Goal: Transaction & Acquisition: Book appointment/travel/reservation

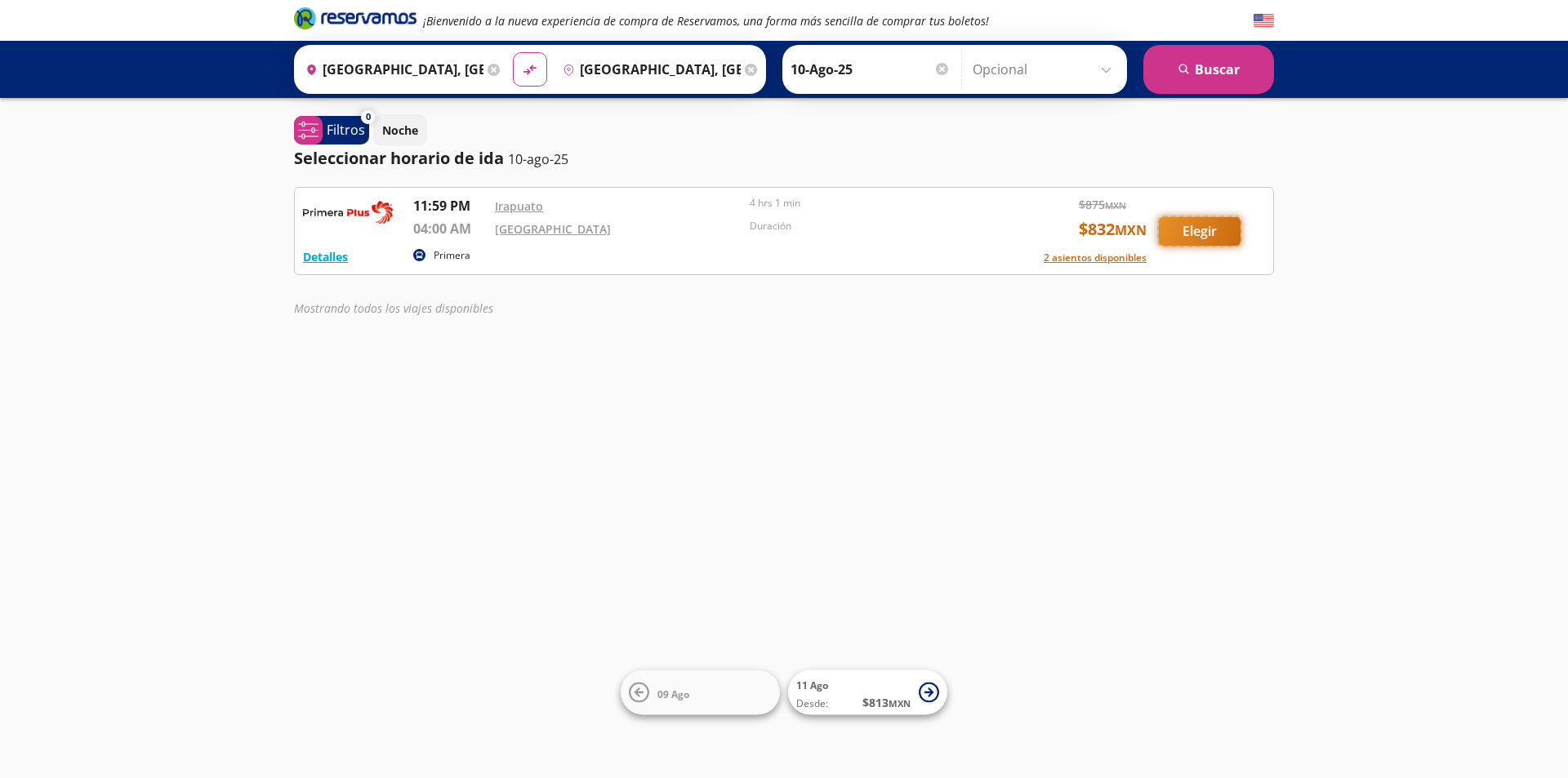
click at [1194, 232] on button "Elegir" at bounding box center [1200, 230] width 82 height 28
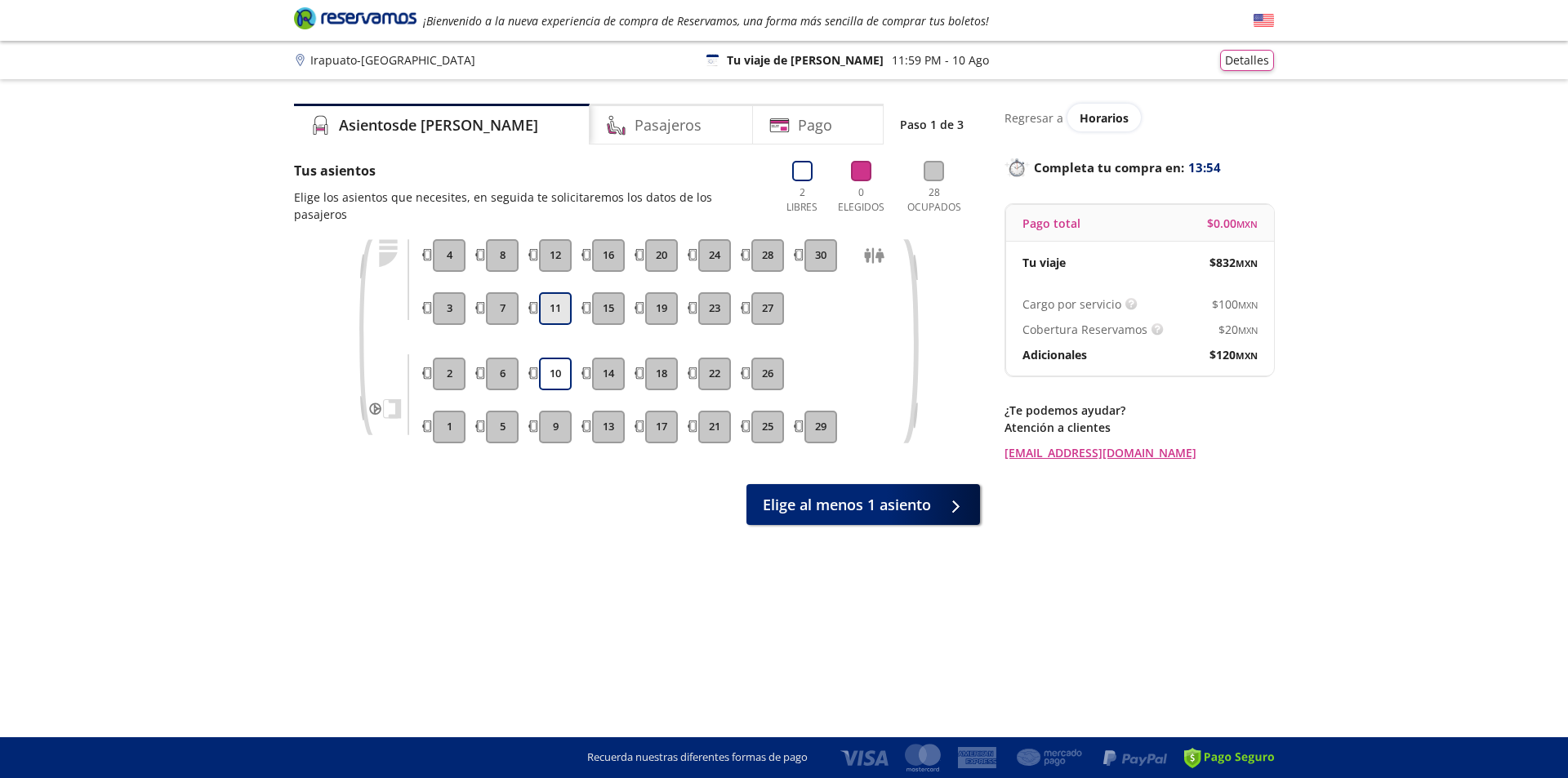
click at [558, 292] on button "11" at bounding box center [556, 309] width 33 height 33
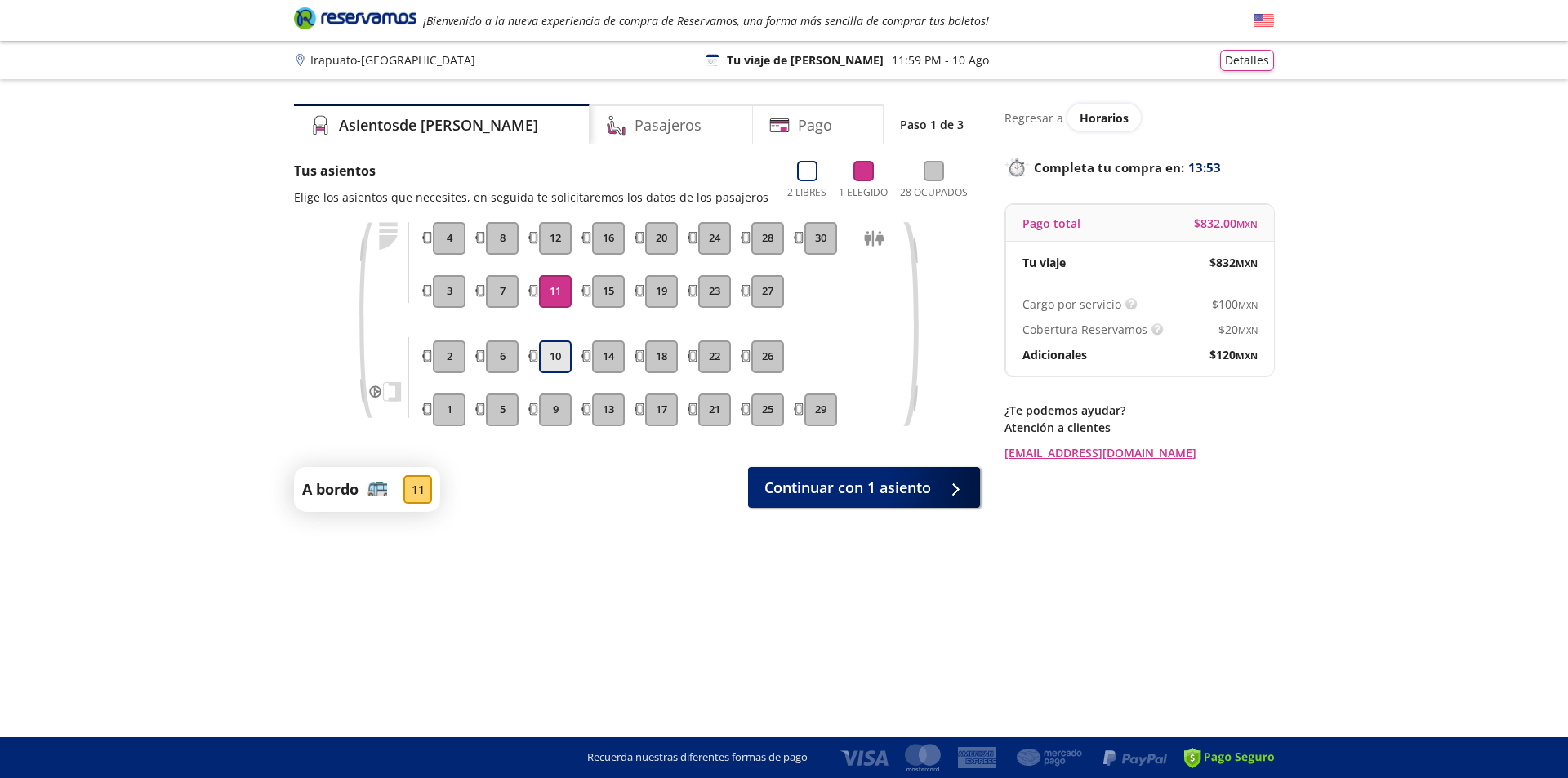
click at [551, 358] on button "10" at bounding box center [556, 357] width 33 height 33
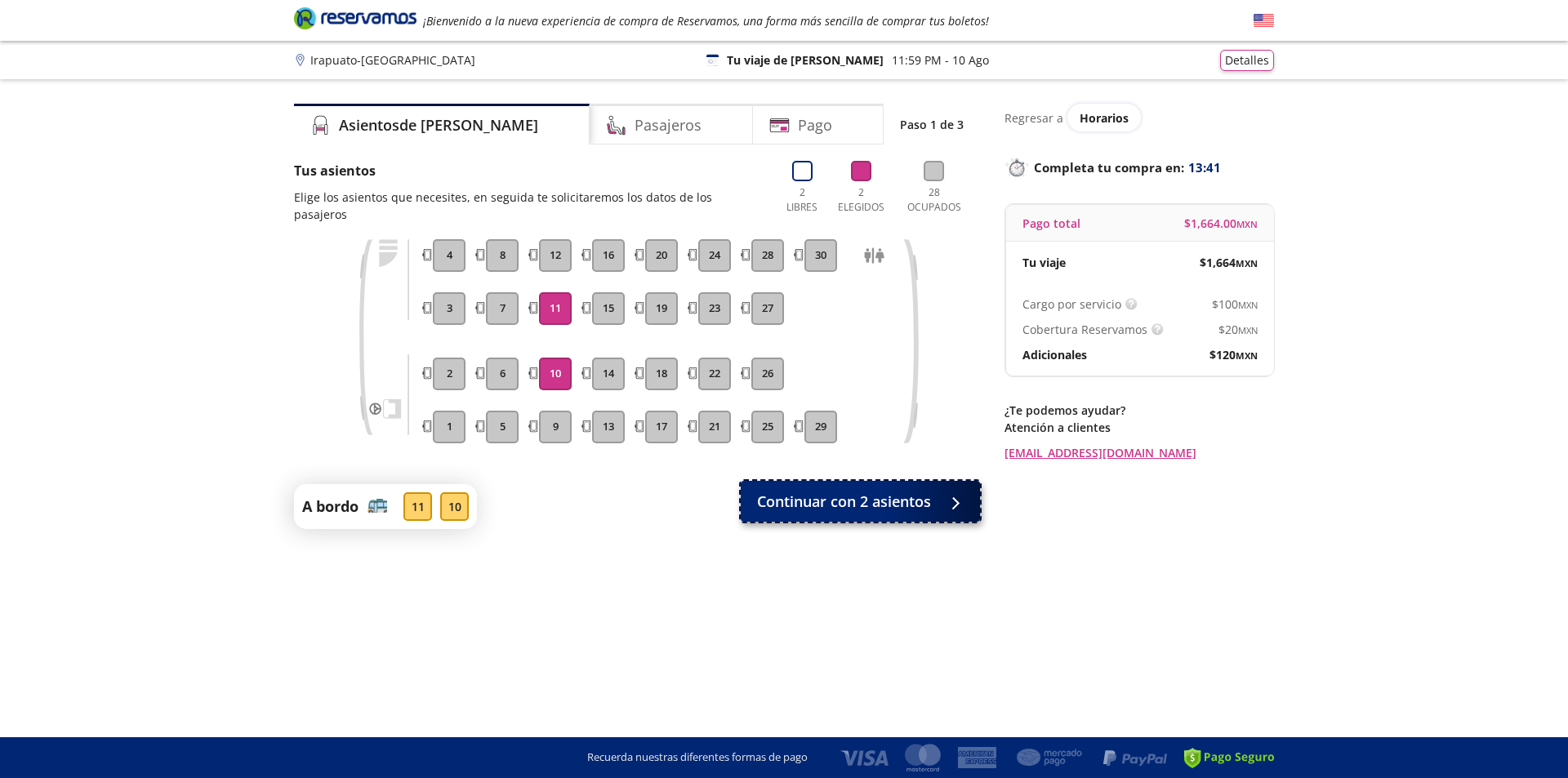
click at [839, 491] on span "Continuar con 2 asientos" at bounding box center [844, 502] width 174 height 22
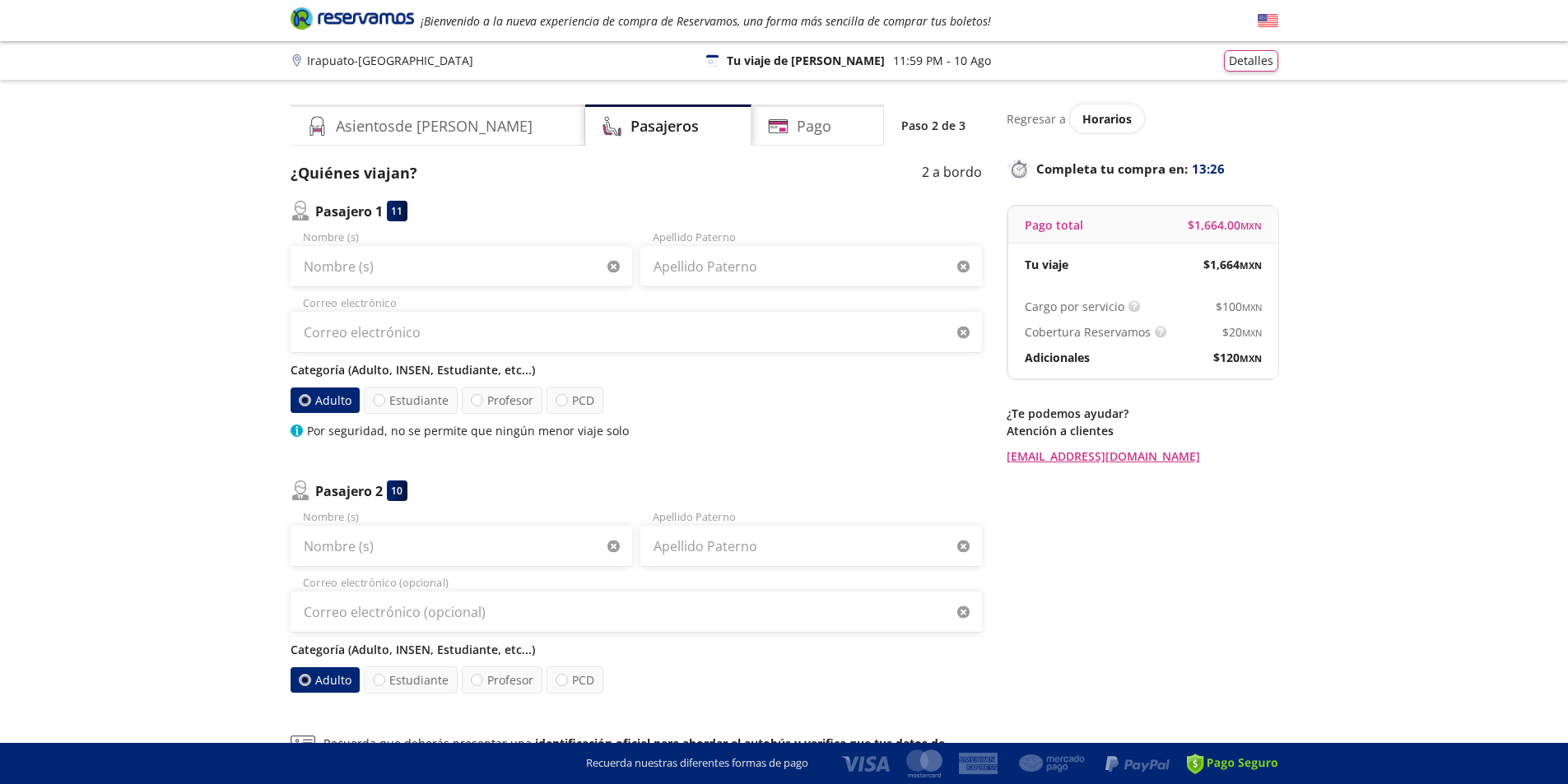
click at [476, 373] on p "Categoría (Adulto, INSEN, Estudiante, etc...)" at bounding box center [635, 370] width 691 height 17
click at [397, 369] on p "Categoría (Adulto, INSEN, Estudiante, etc...)" at bounding box center [635, 370] width 691 height 17
click at [320, 405] on label "Adulto" at bounding box center [324, 400] width 69 height 26
click at [310, 405] on input "Adulto" at bounding box center [305, 400] width 11 height 11
click at [408, 399] on label "Estudiante" at bounding box center [410, 400] width 94 height 28
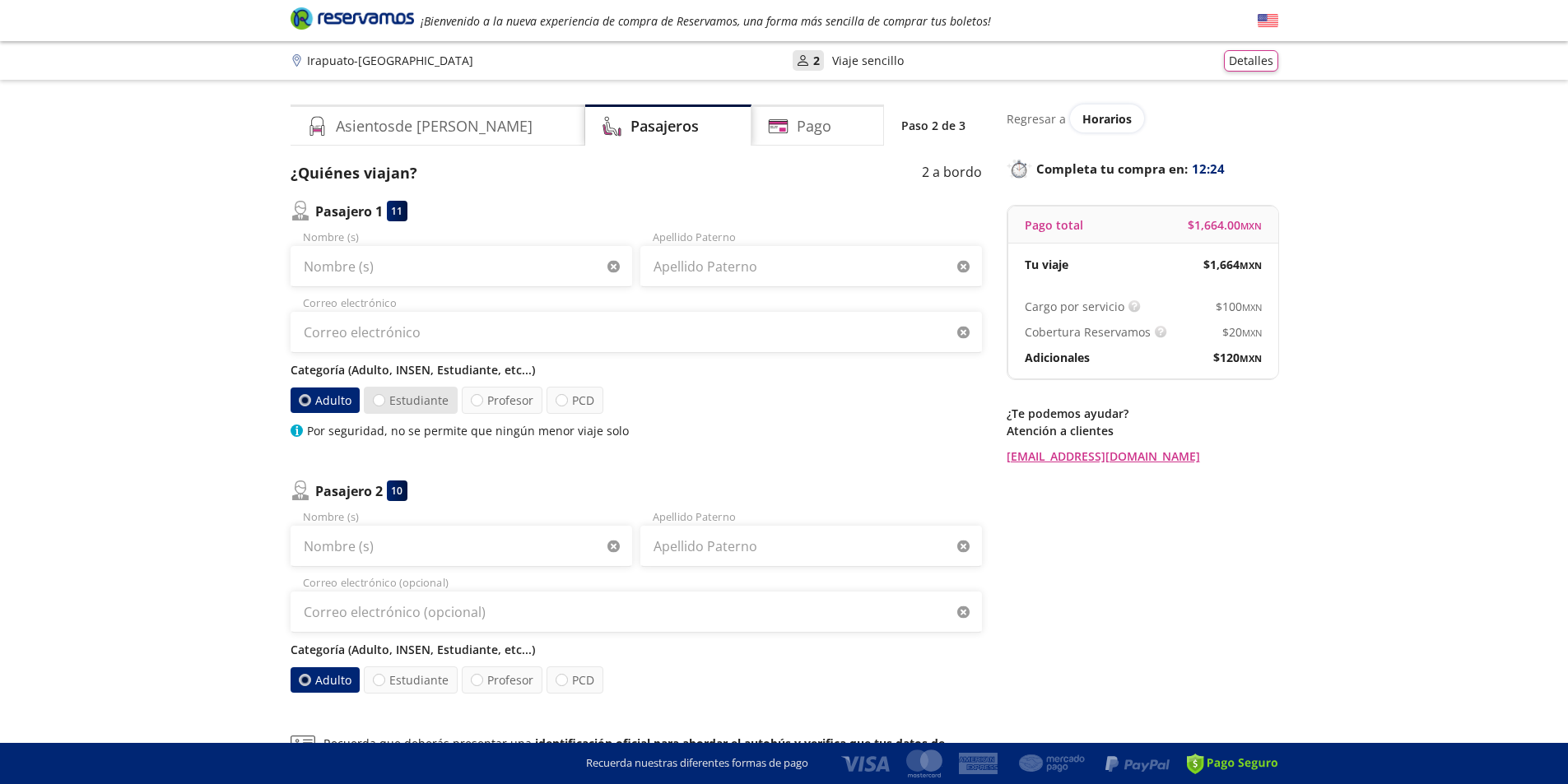
click at [385, 399] on input "Estudiante" at bounding box center [379, 400] width 11 height 11
radio input "true"
radio input "false"
click at [484, 403] on label "Profesor" at bounding box center [502, 400] width 81 height 28
click at [482, 403] on input "Profesor" at bounding box center [477, 400] width 11 height 11
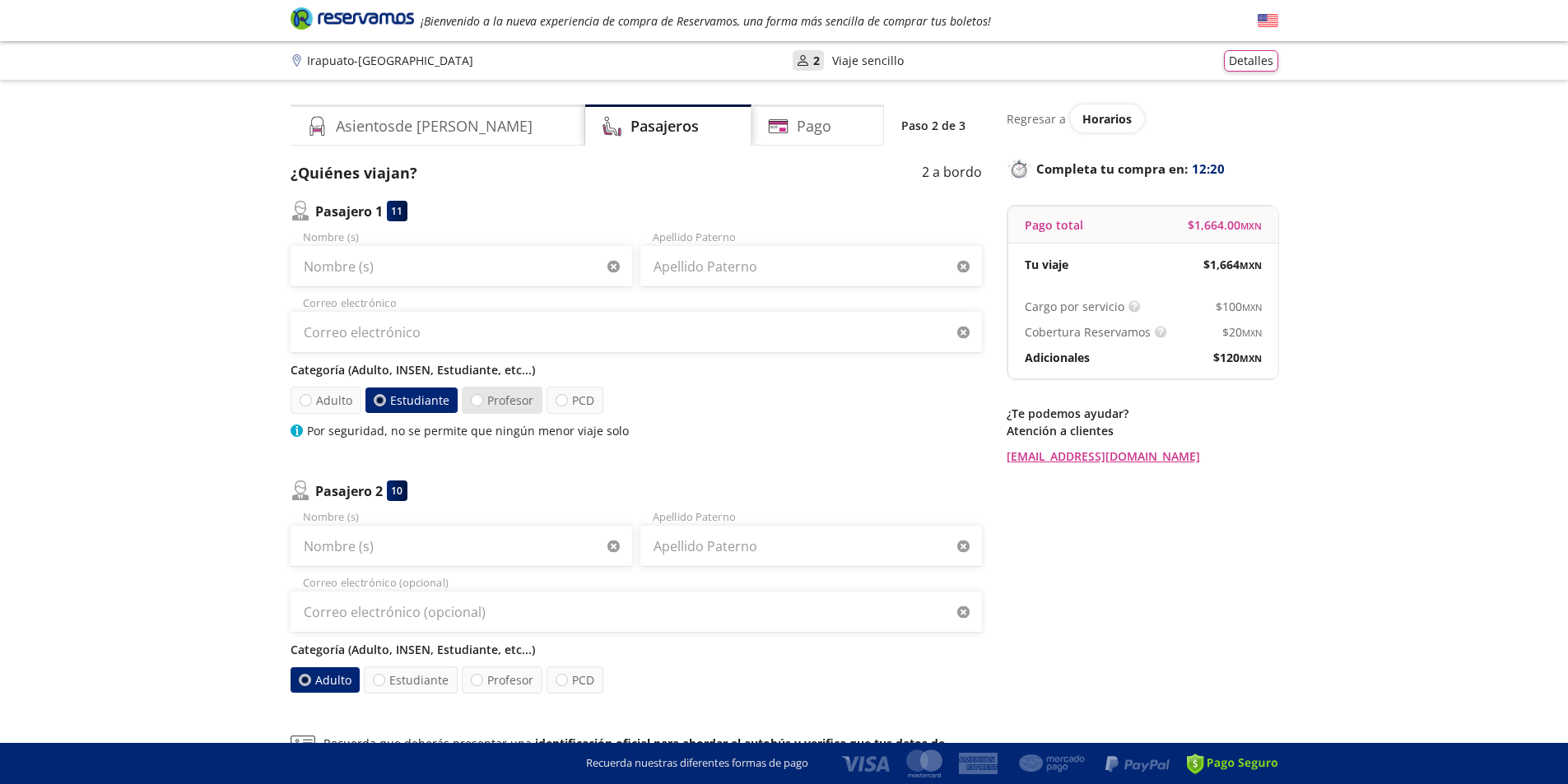
radio input "true"
radio input "false"
click at [571, 403] on label "PCD" at bounding box center [575, 400] width 57 height 28
click at [567, 403] on input "PCD" at bounding box center [562, 400] width 11 height 11
radio input "true"
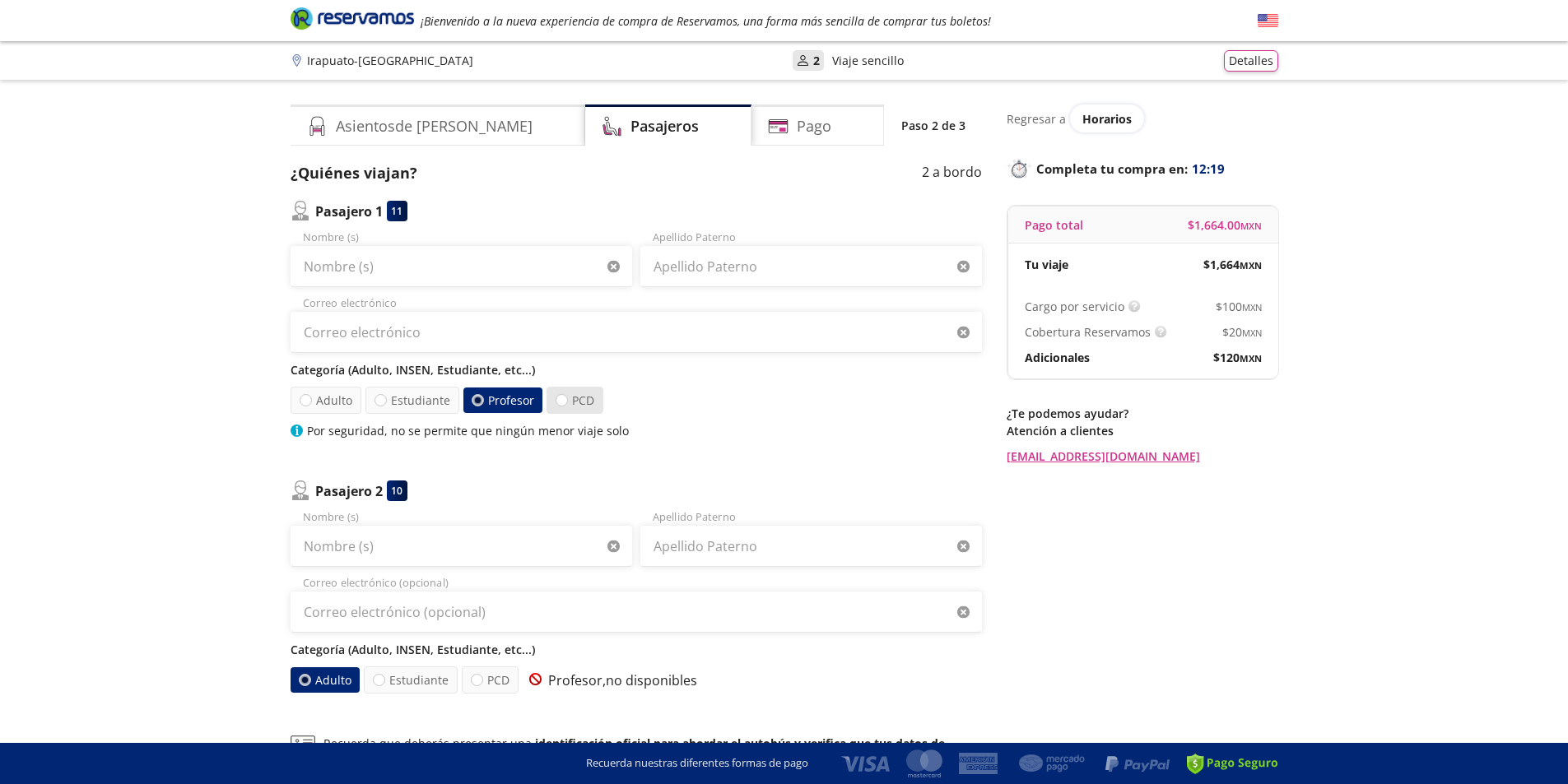
radio input "false"
click at [409, 394] on label "Estudiante" at bounding box center [411, 400] width 94 height 28
click at [386, 395] on input "Estudiante" at bounding box center [381, 400] width 11 height 11
radio input "true"
radio input "false"
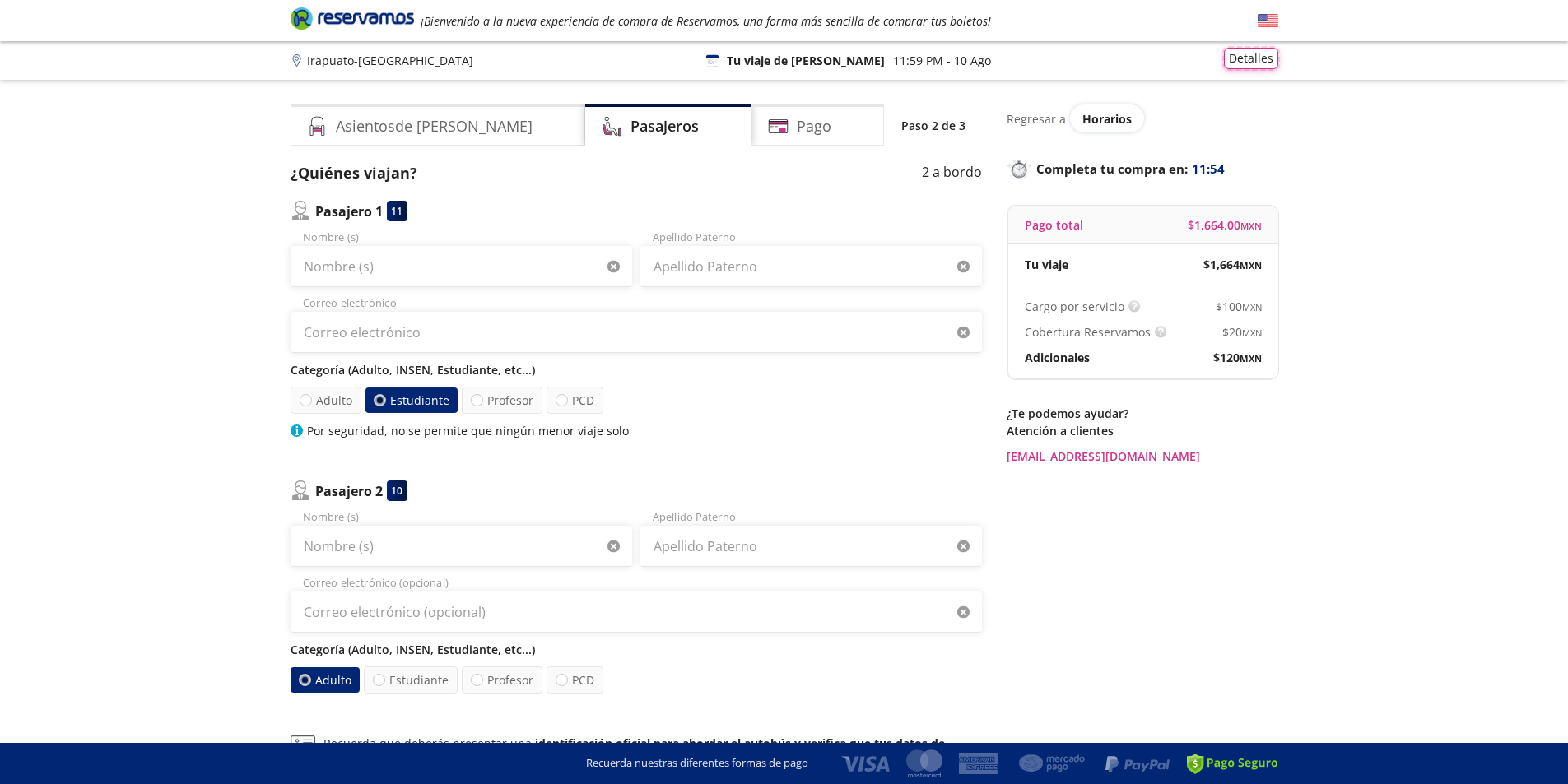
click at [1251, 67] on button "Detalles" at bounding box center [1250, 58] width 54 height 21
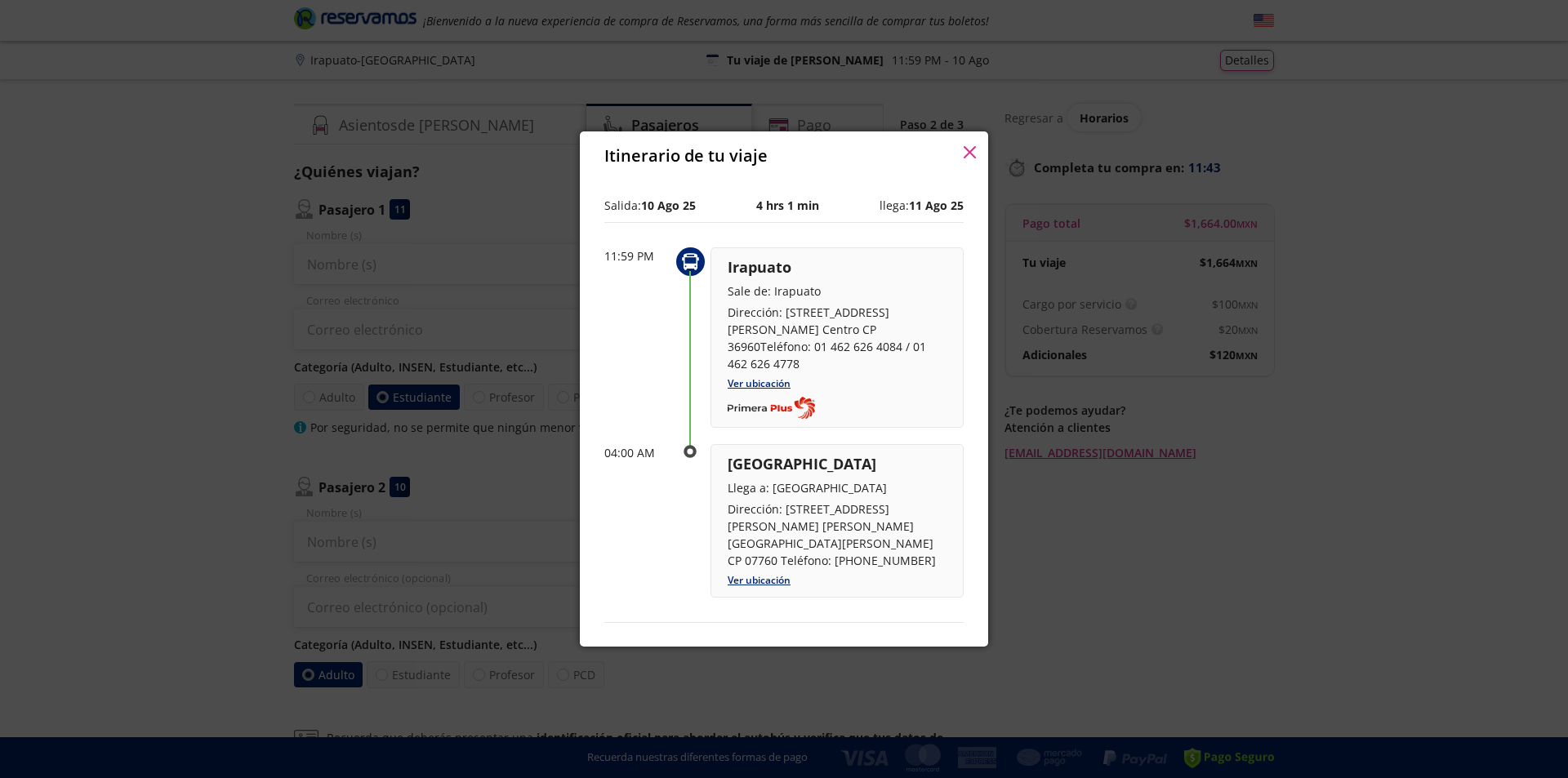
click at [979, 155] on div "Itinerario de tu viaje" at bounding box center [784, 156] width 408 height 49
click at [970, 155] on icon "button" at bounding box center [969, 151] width 12 height 12
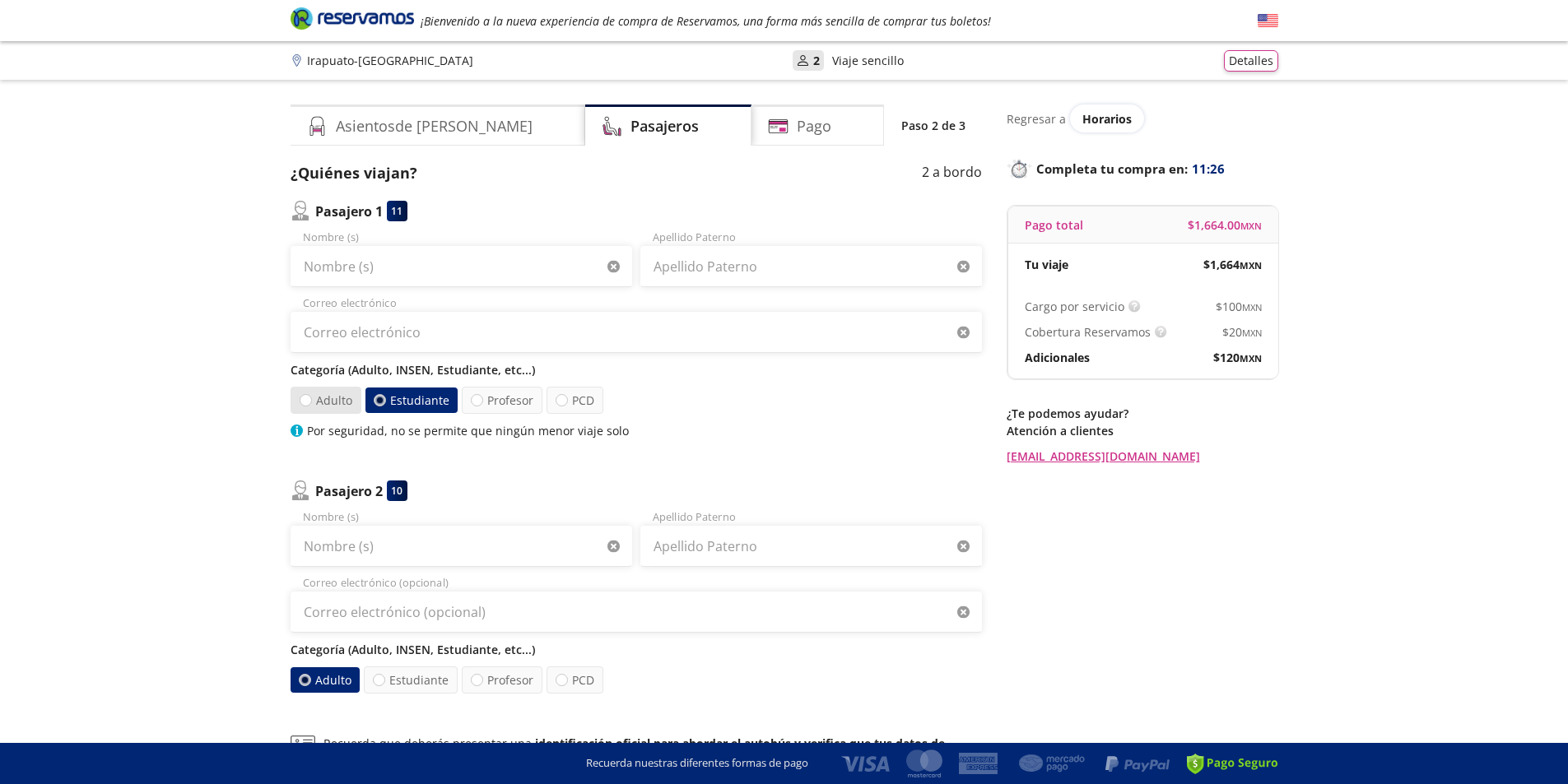
click at [312, 401] on label "Adulto" at bounding box center [325, 400] width 71 height 28
click at [311, 401] on input "Adulto" at bounding box center [306, 400] width 11 height 11
radio input "true"
radio input "false"
click at [566, 402] on label "PCD" at bounding box center [575, 400] width 57 height 28
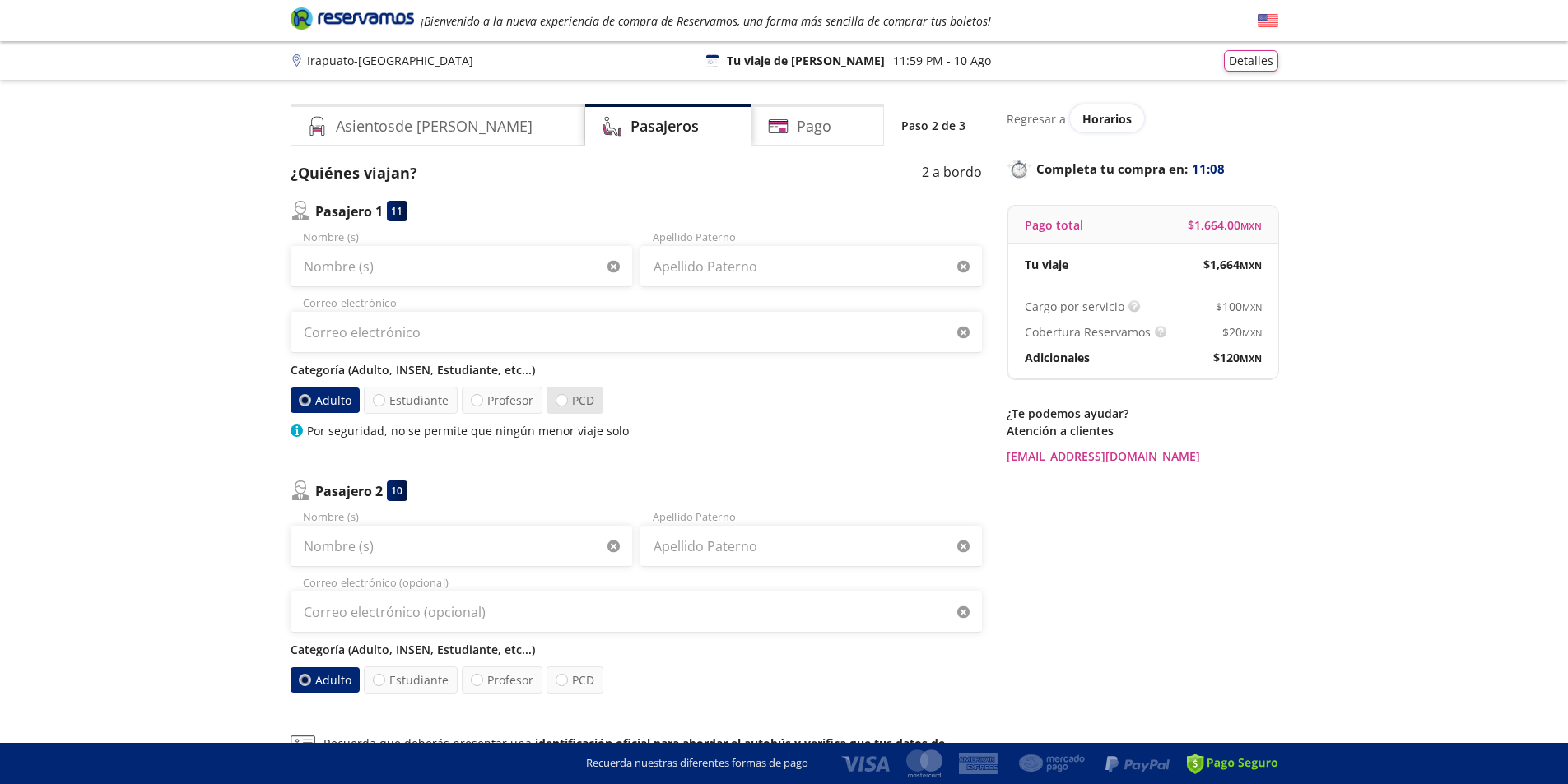
click at [566, 402] on input "PCD" at bounding box center [562, 400] width 11 height 11
radio input "true"
radio input "false"
click at [583, 412] on label "PCD" at bounding box center [576, 400] width 55 height 26
click at [567, 406] on input "PCD" at bounding box center [562, 400] width 11 height 11
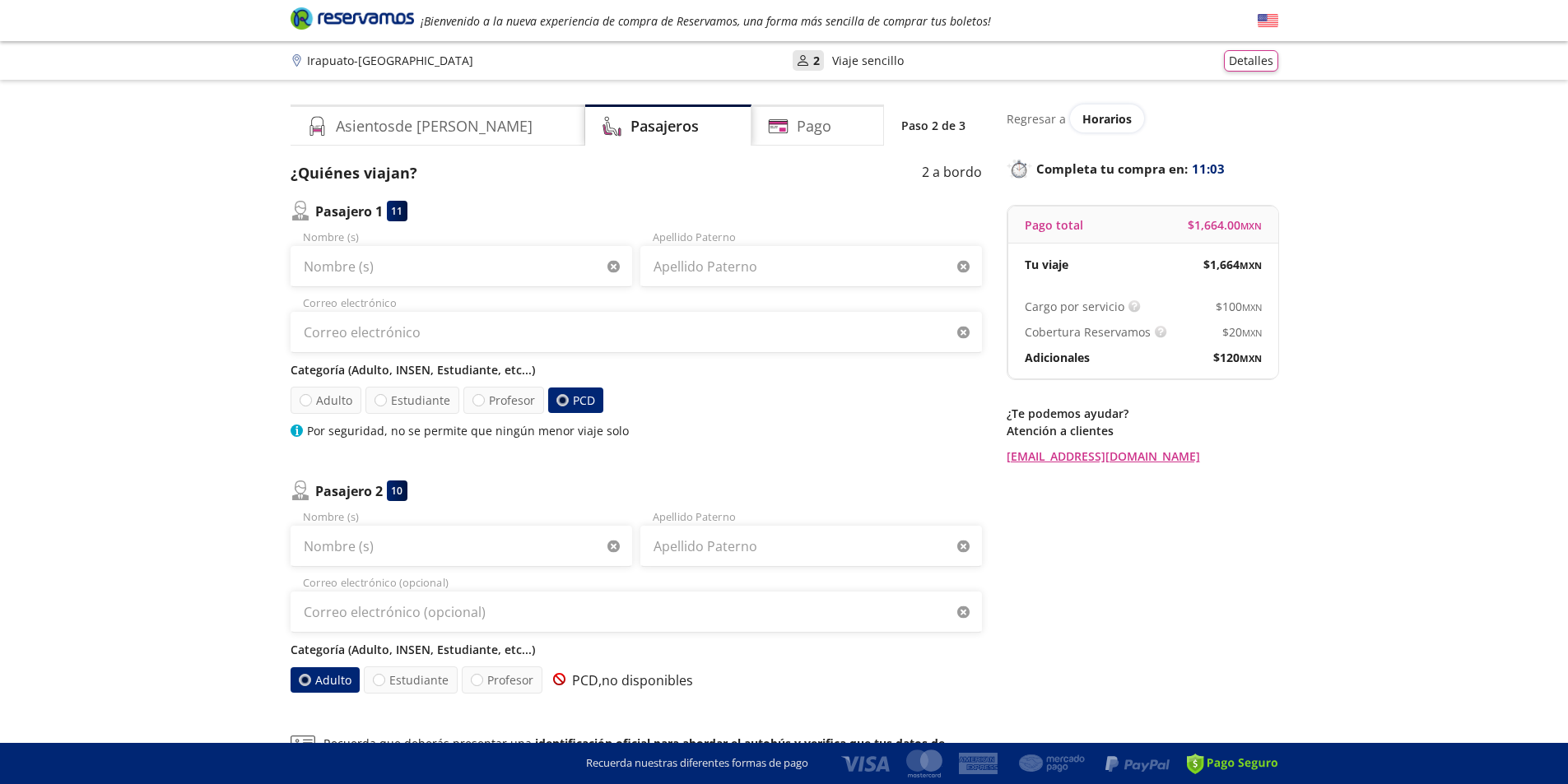
click at [442, 369] on p "Categoría (Adulto, INSEN, Estudiante, etc...)" at bounding box center [635, 370] width 691 height 17
click at [338, 377] on p "Categoría (Adulto, INSEN, Estudiante, etc...)" at bounding box center [635, 370] width 691 height 17
click at [1249, 61] on button "Detalles" at bounding box center [1250, 58] width 54 height 21
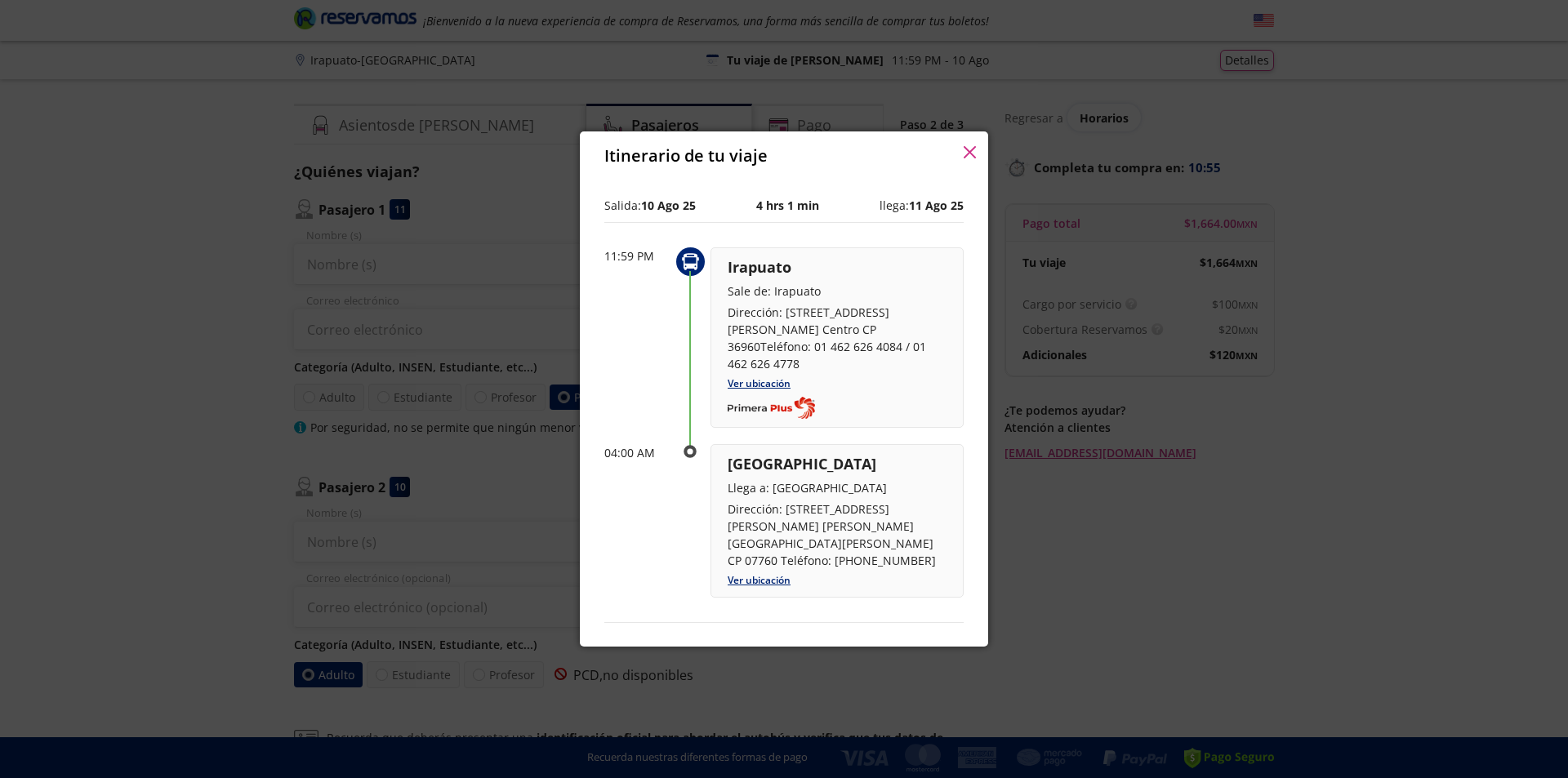
click at [964, 152] on icon "button" at bounding box center [969, 151] width 12 height 12
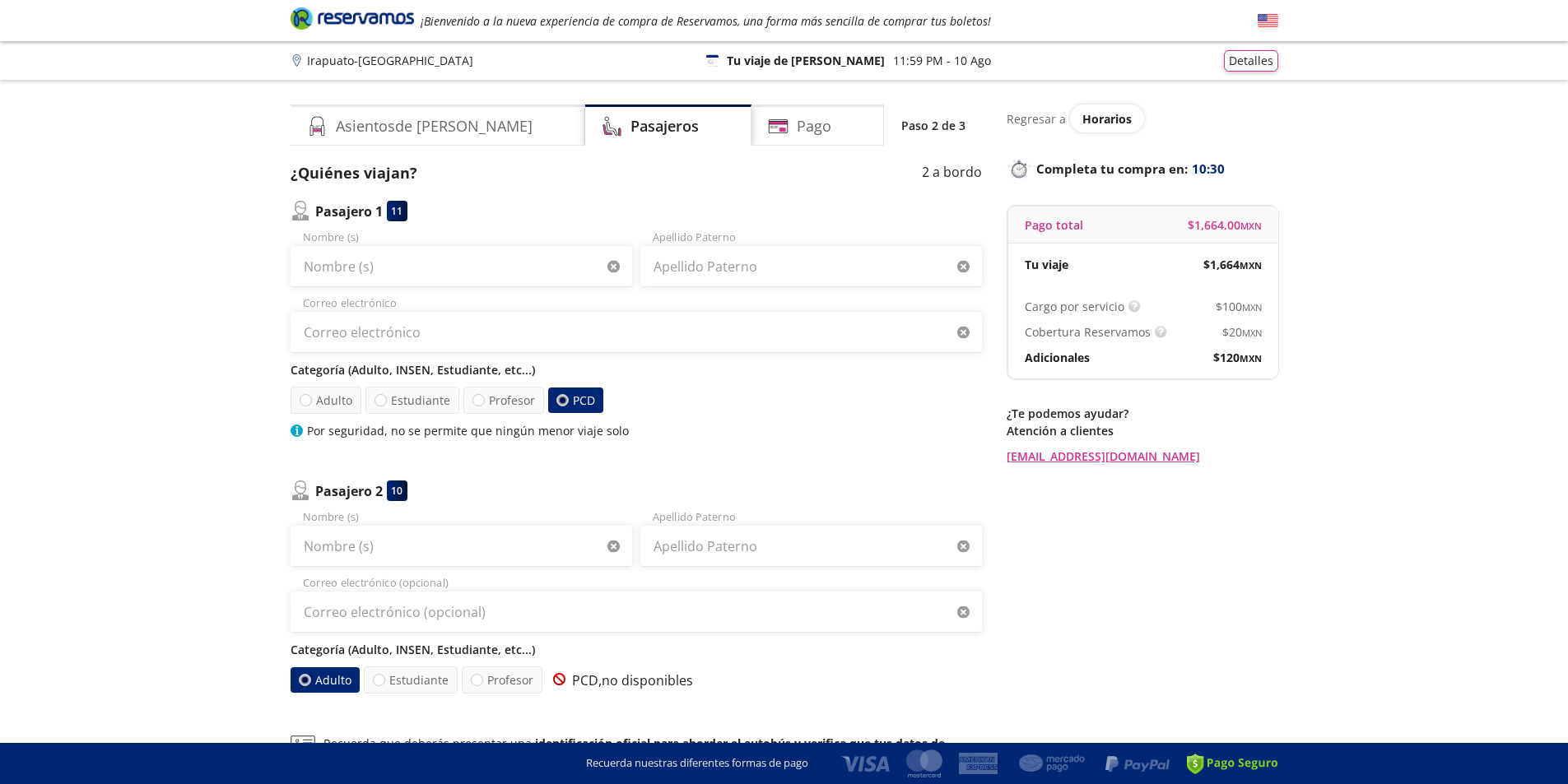
click at [1149, 179] on p "Completa tu compra en : 10:30" at bounding box center [1142, 168] width 272 height 23
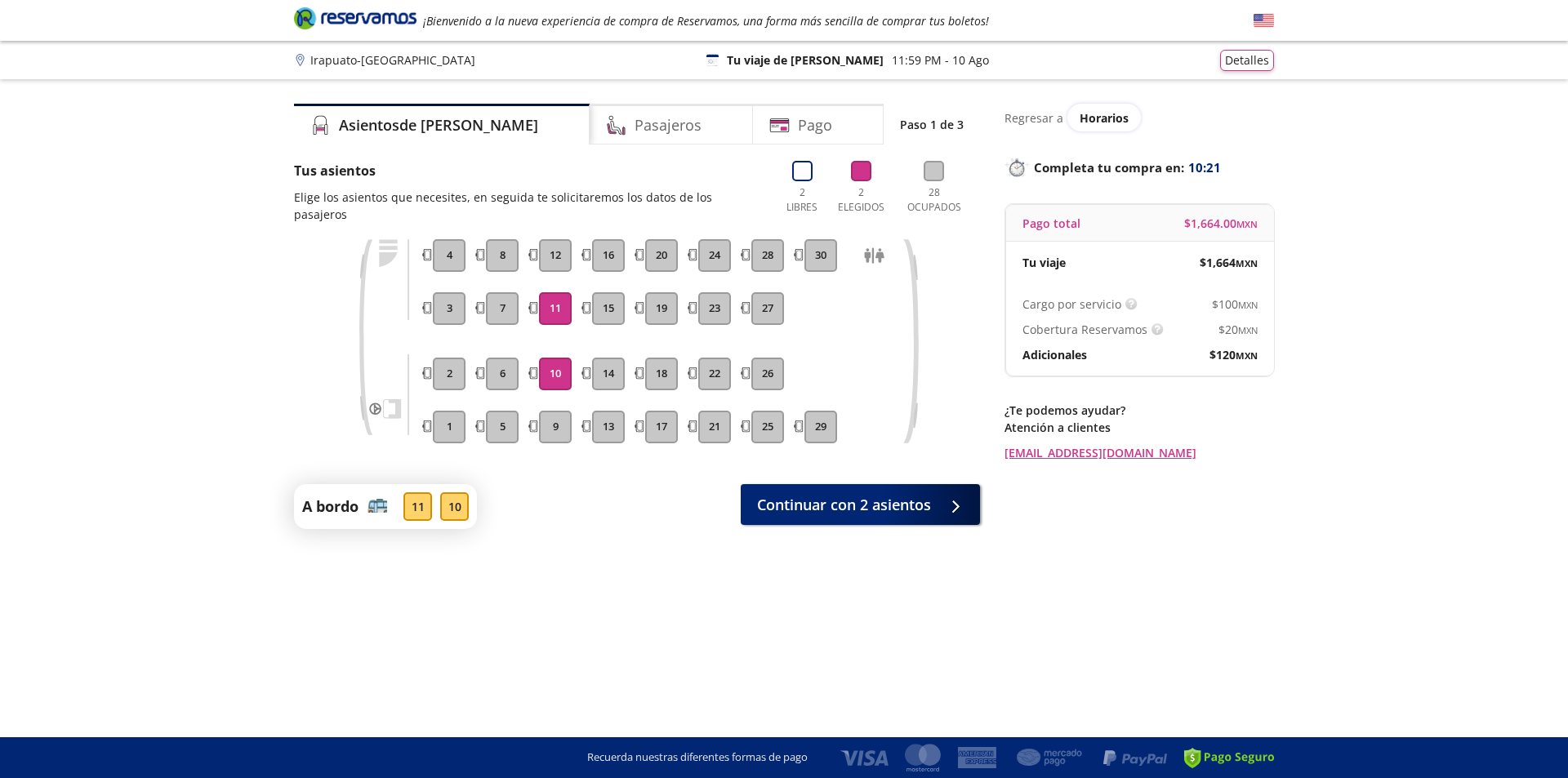
click at [552, 292] on button "11" at bounding box center [556, 309] width 33 height 33
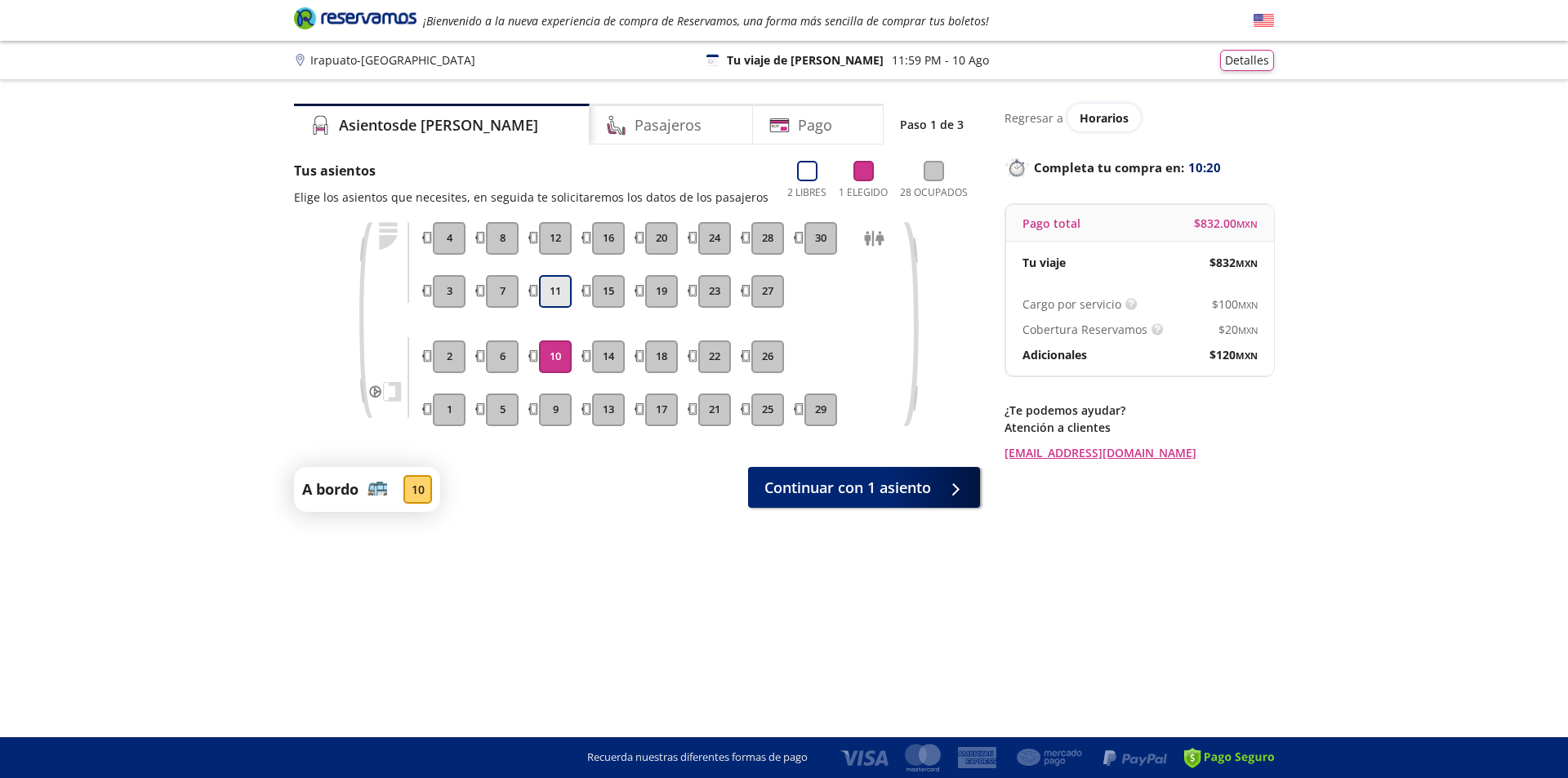
click at [555, 291] on button "11" at bounding box center [556, 292] width 33 height 33
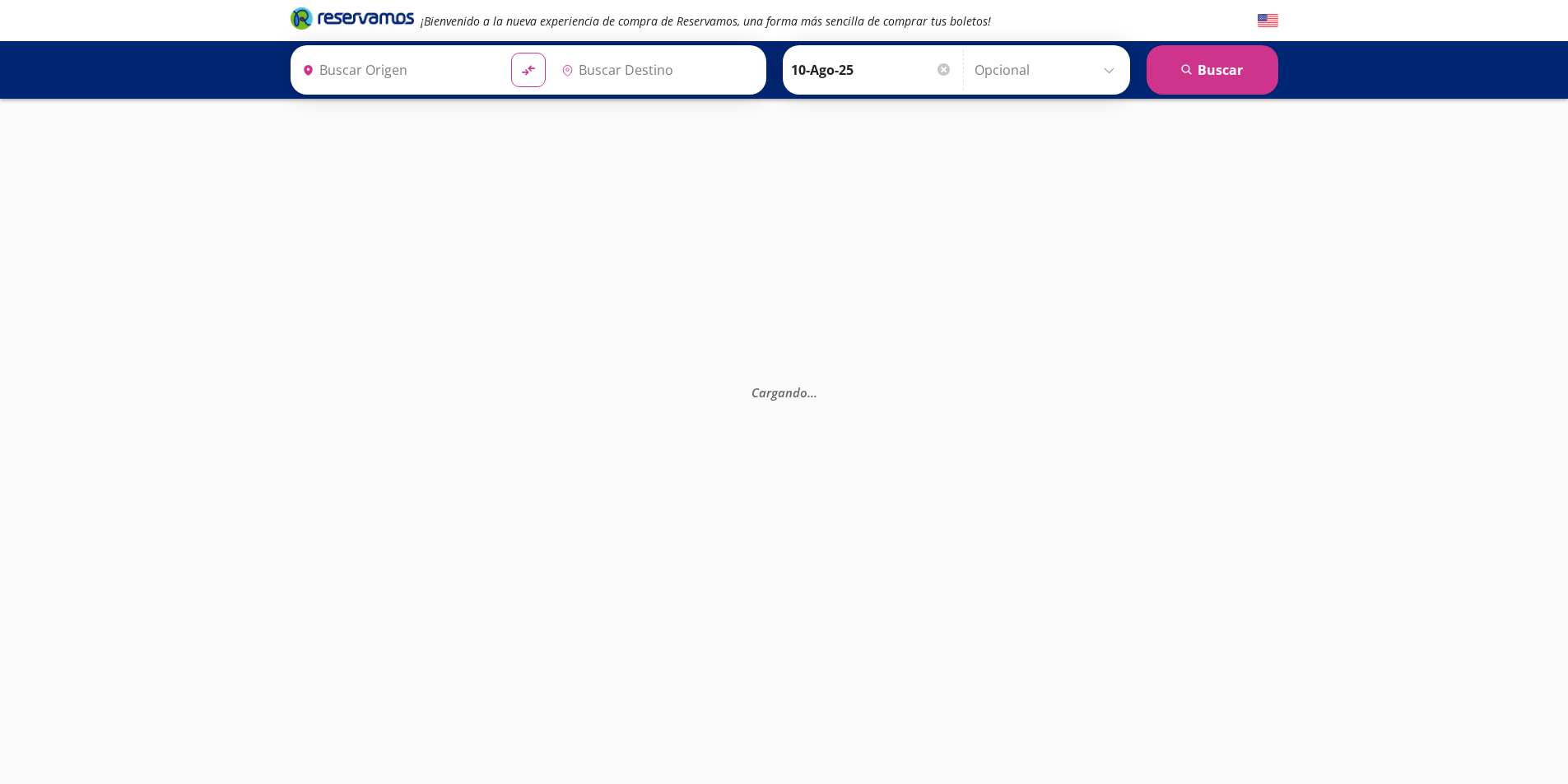
type input "[GEOGRAPHIC_DATA], [GEOGRAPHIC_DATA]"
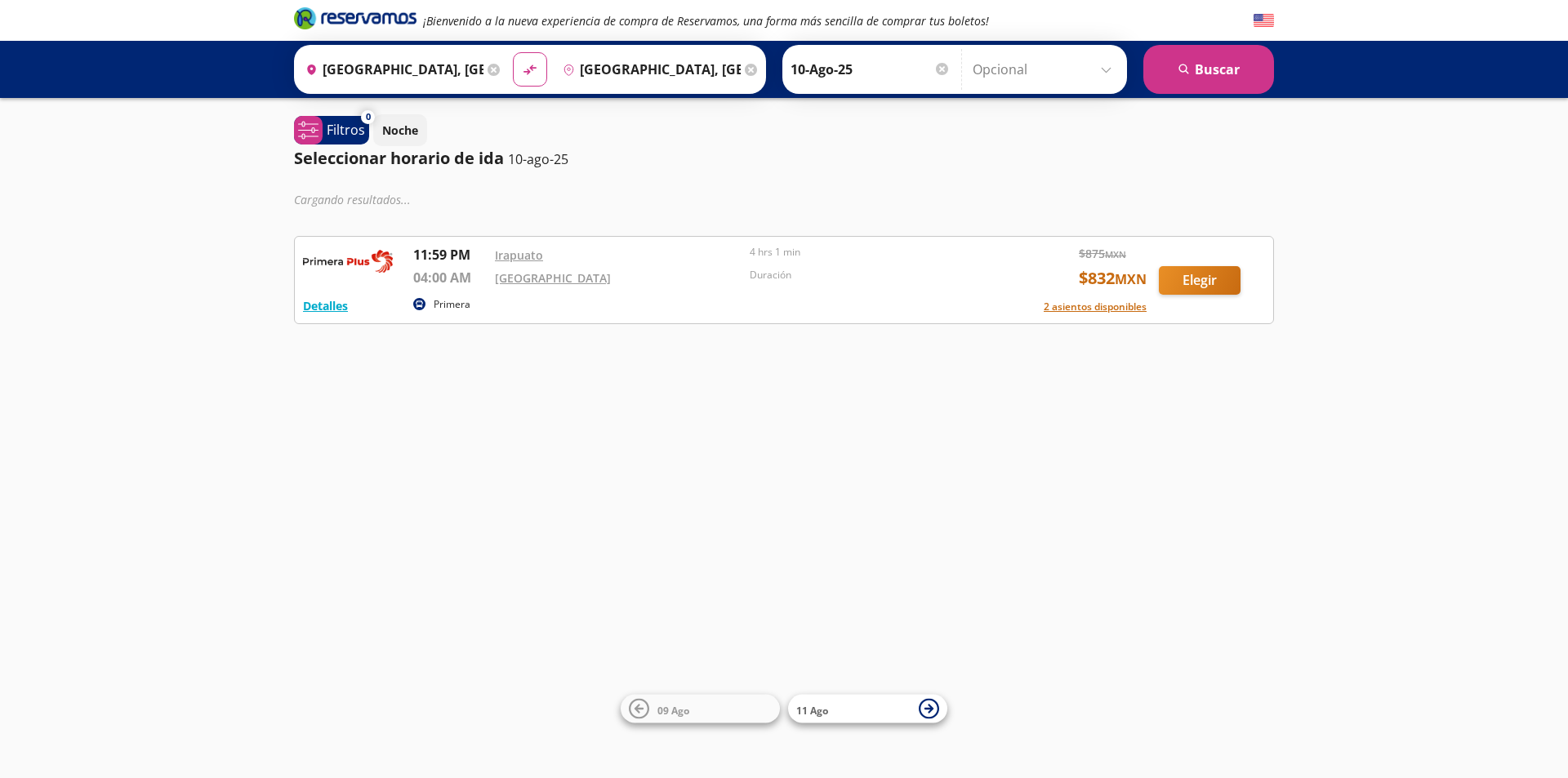
click at [840, 71] on input "10-Ago-25" at bounding box center [871, 69] width 160 height 41
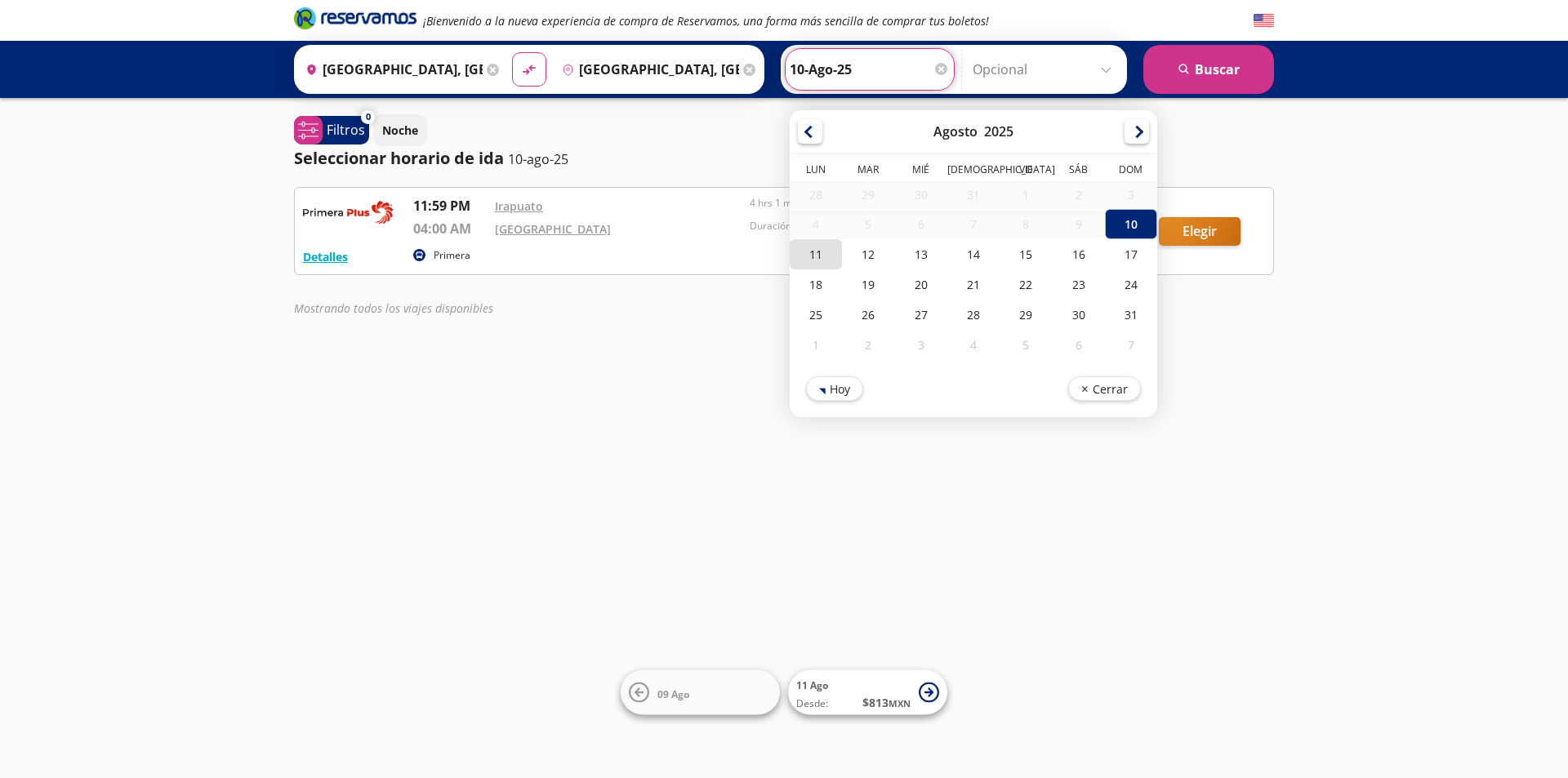
click at [811, 258] on div "11" at bounding box center [815, 254] width 52 height 30
type input "11-Ago-25"
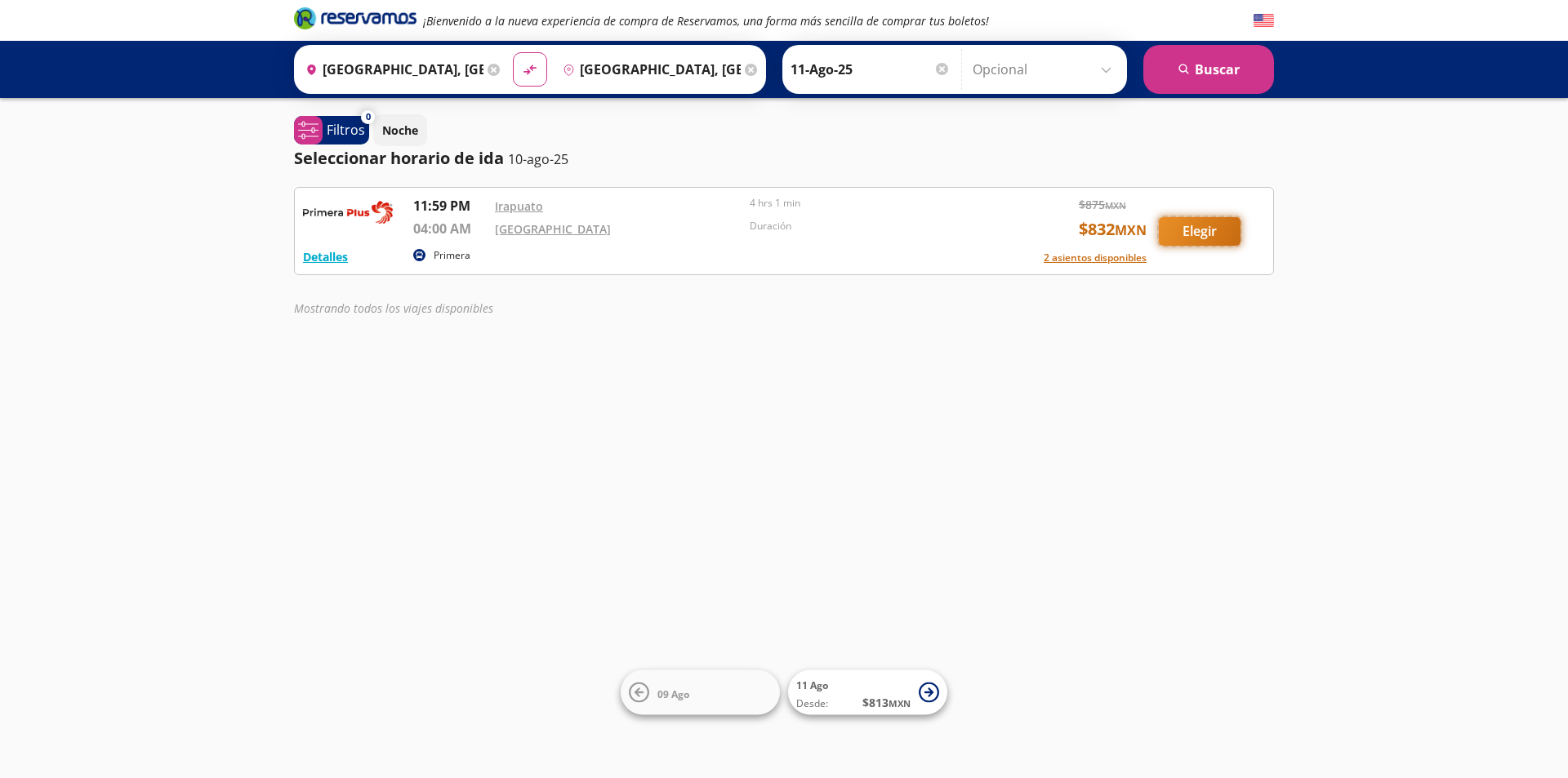
click at [1198, 230] on button "Elegir" at bounding box center [1200, 230] width 82 height 28
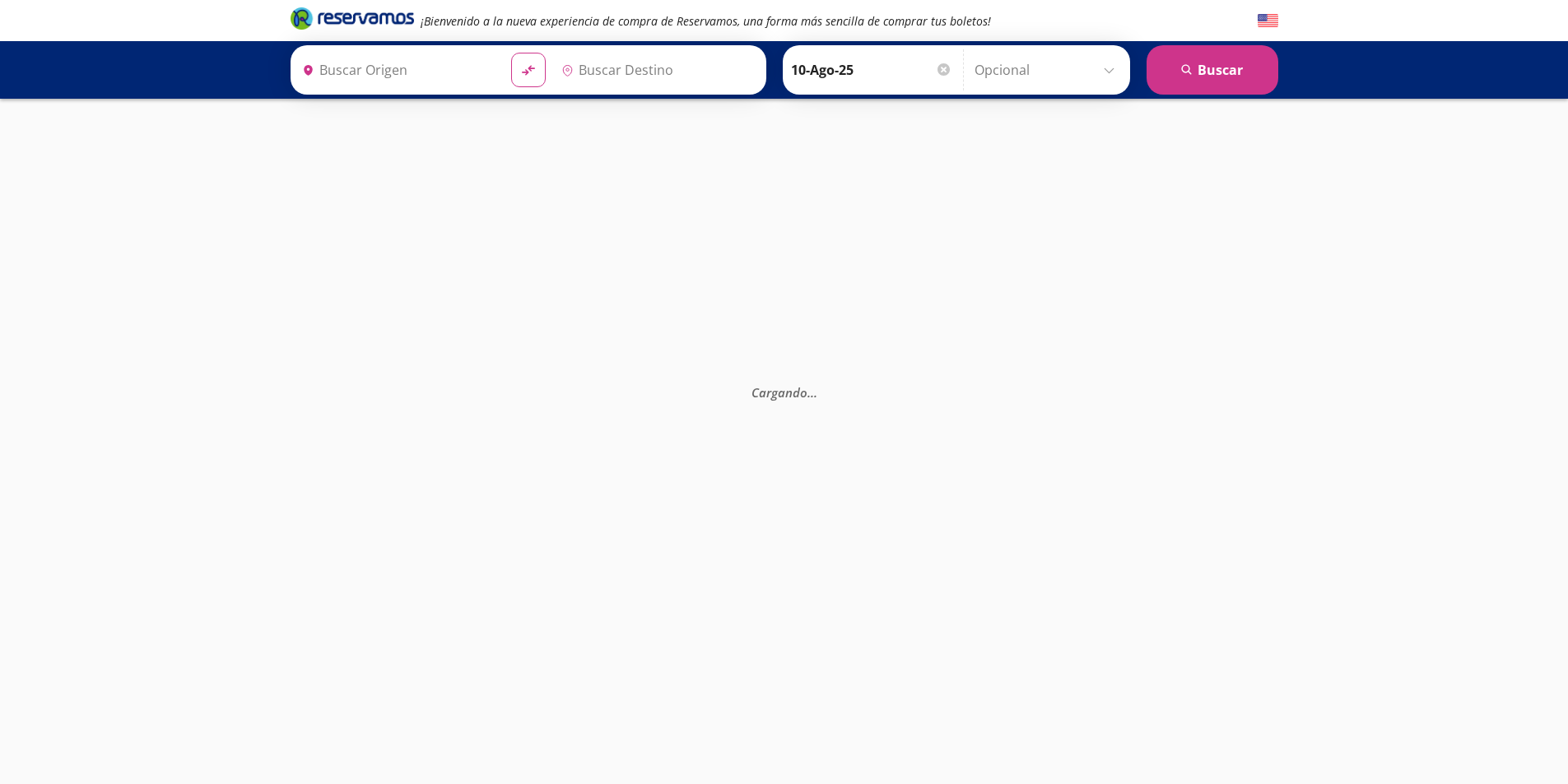
type input "[GEOGRAPHIC_DATA], [GEOGRAPHIC_DATA]"
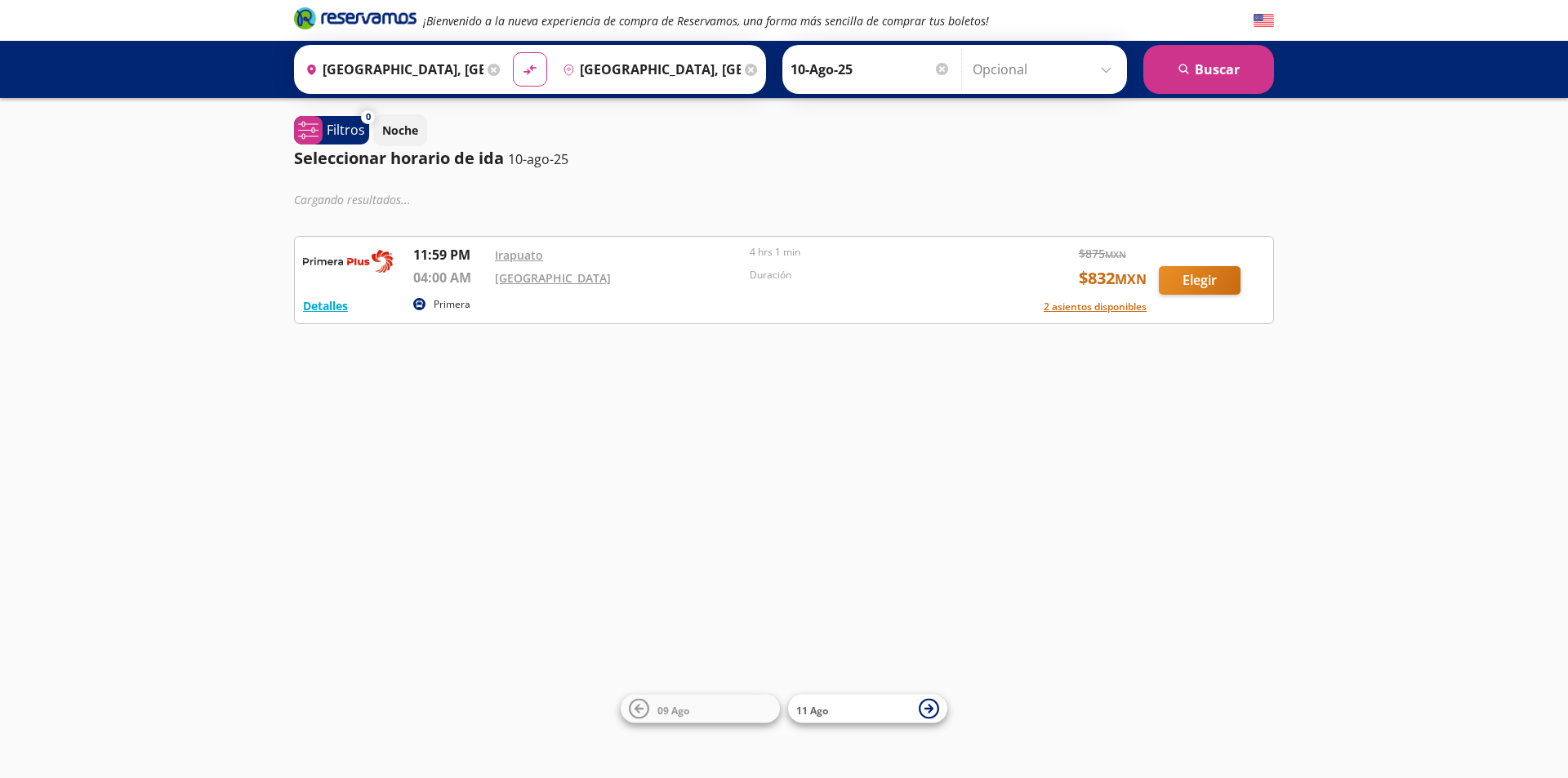
click at [822, 77] on input "10-Ago-25" at bounding box center [871, 69] width 160 height 41
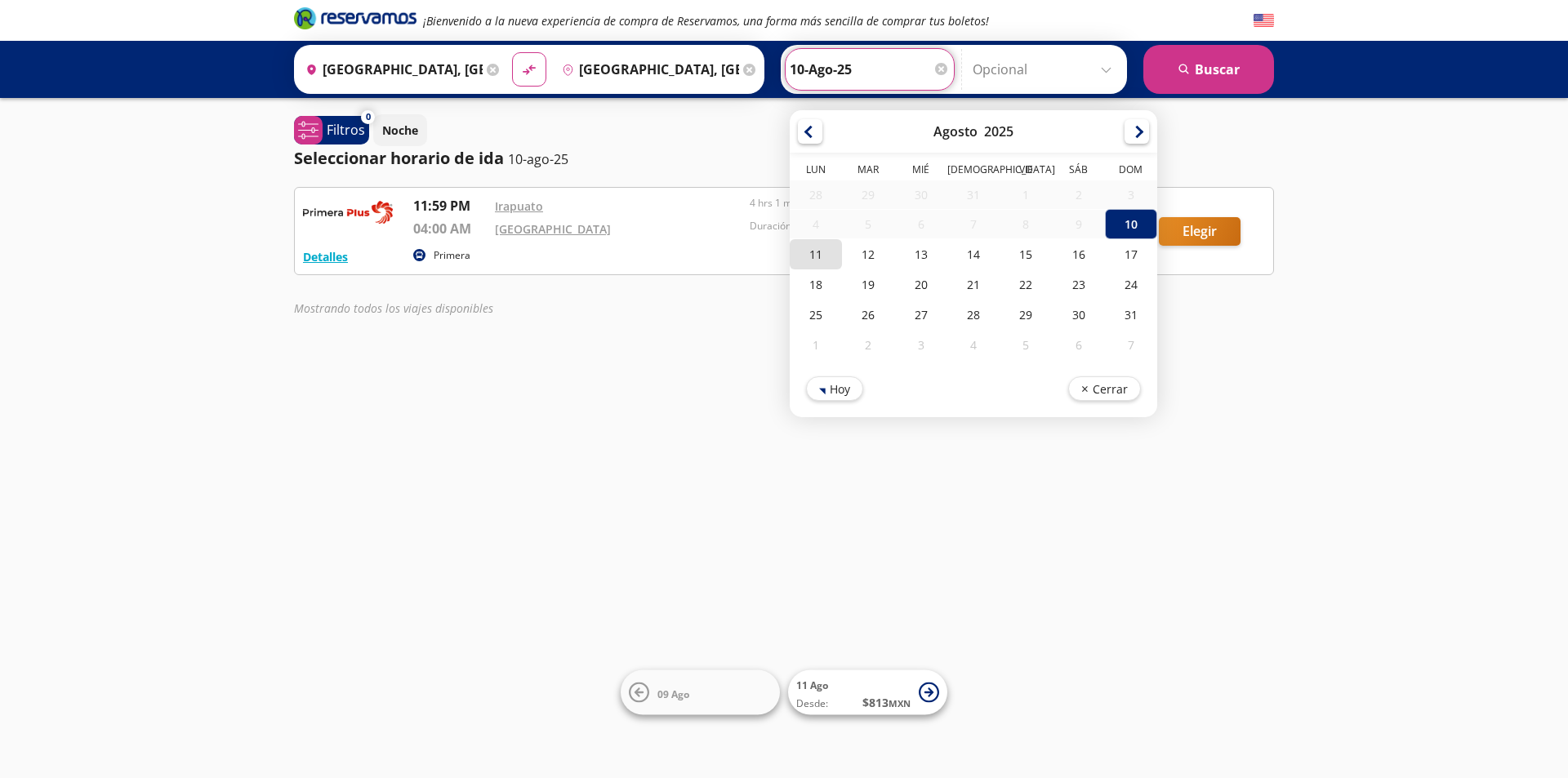
click at [809, 255] on div "11" at bounding box center [815, 254] width 52 height 30
type input "11-Ago-25"
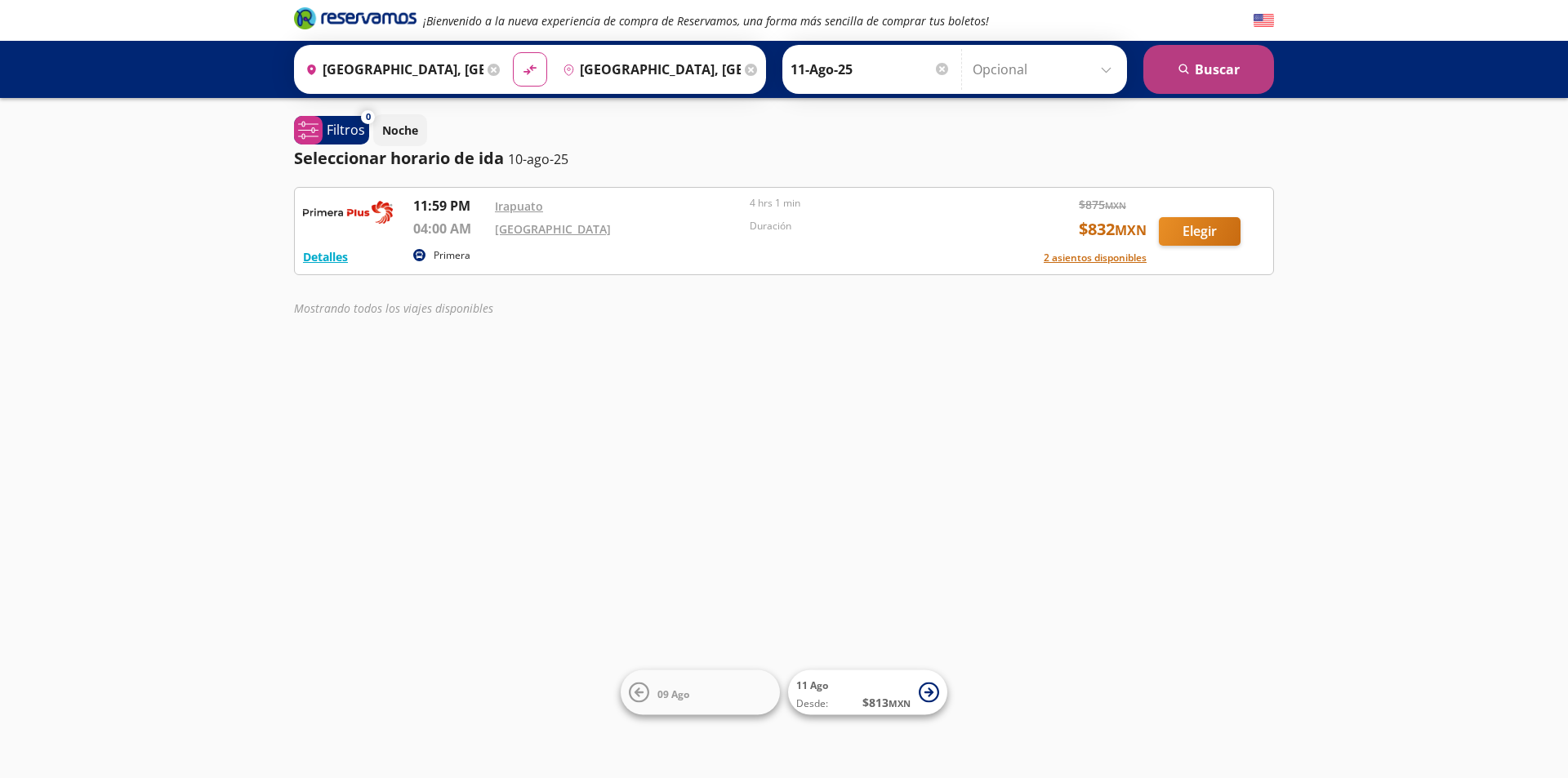
click at [1204, 68] on button "search [GEOGRAPHIC_DATA]" at bounding box center [1208, 69] width 130 height 49
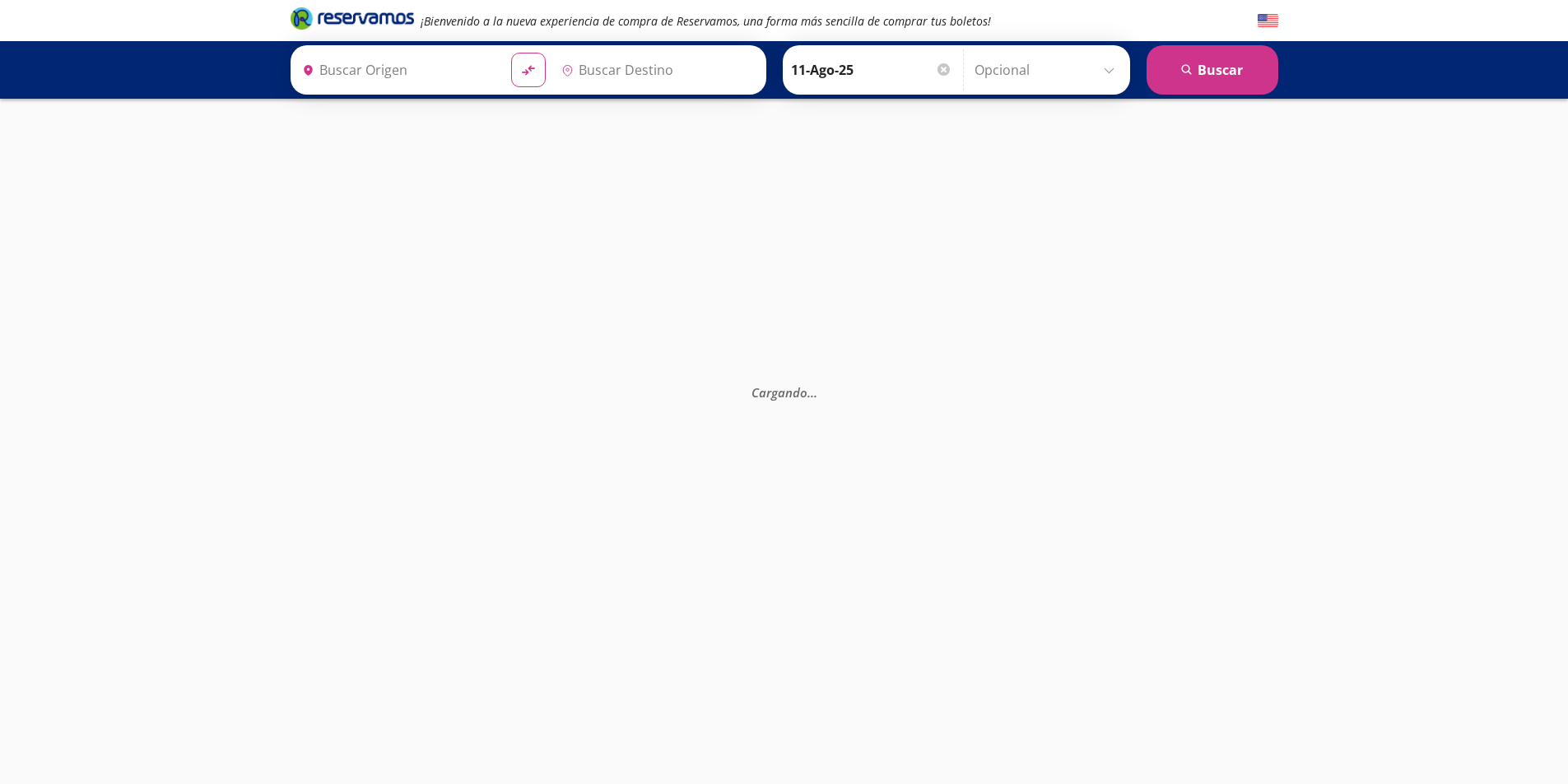
type input "[GEOGRAPHIC_DATA], [GEOGRAPHIC_DATA]"
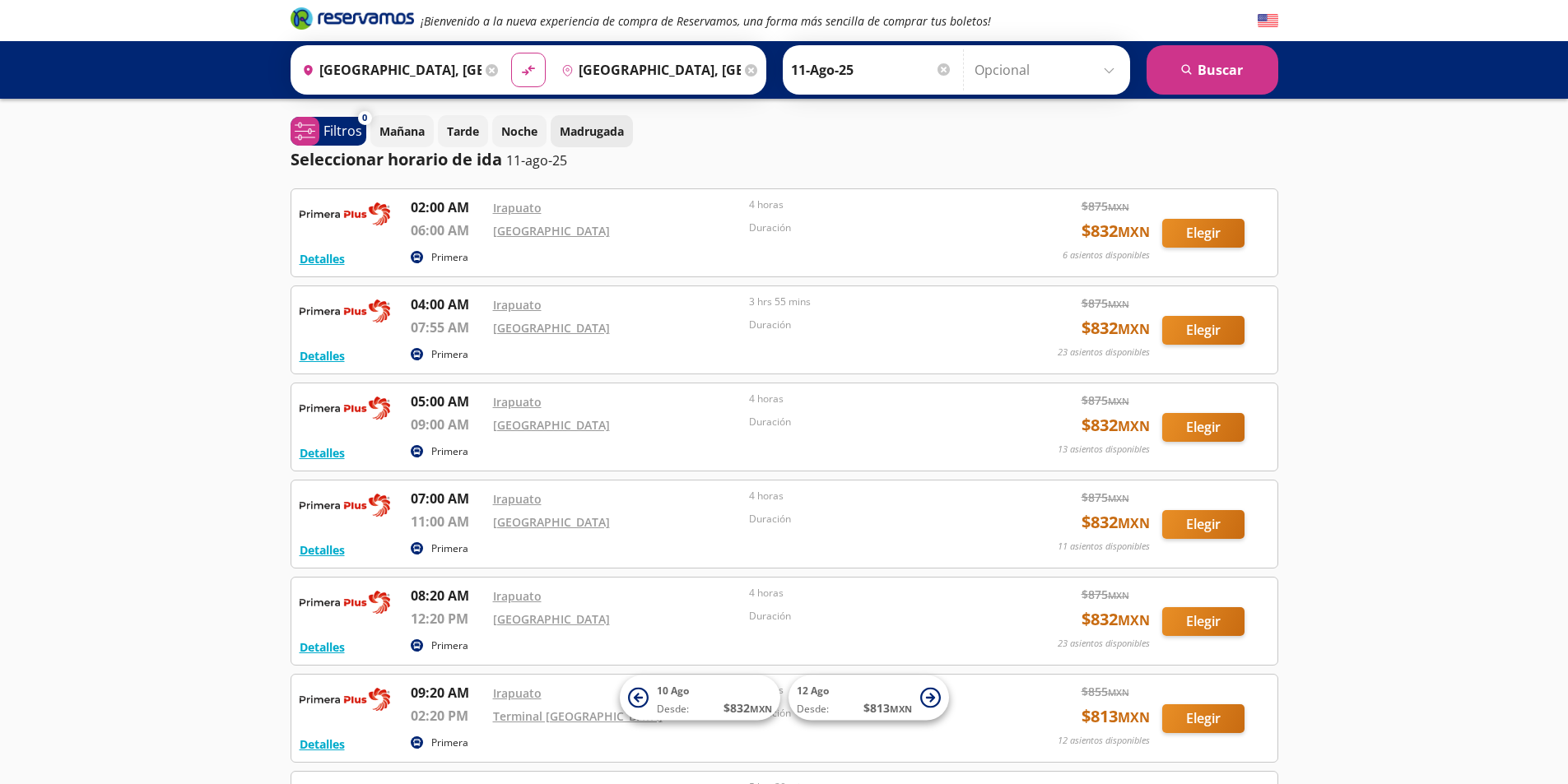
click at [599, 134] on p "Madrugada" at bounding box center [592, 131] width 64 height 17
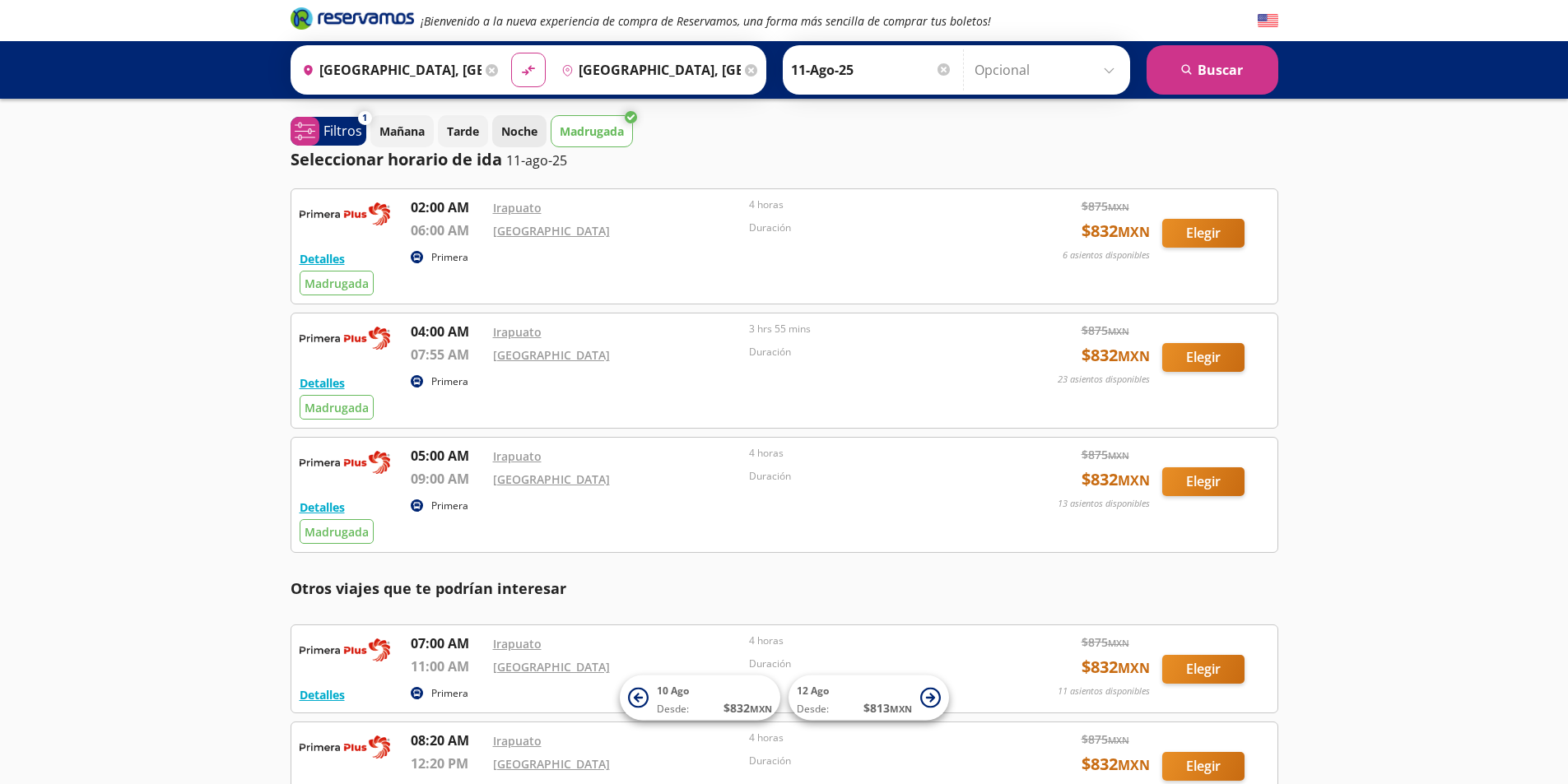
click at [528, 136] on p "Noche" at bounding box center [519, 131] width 36 height 17
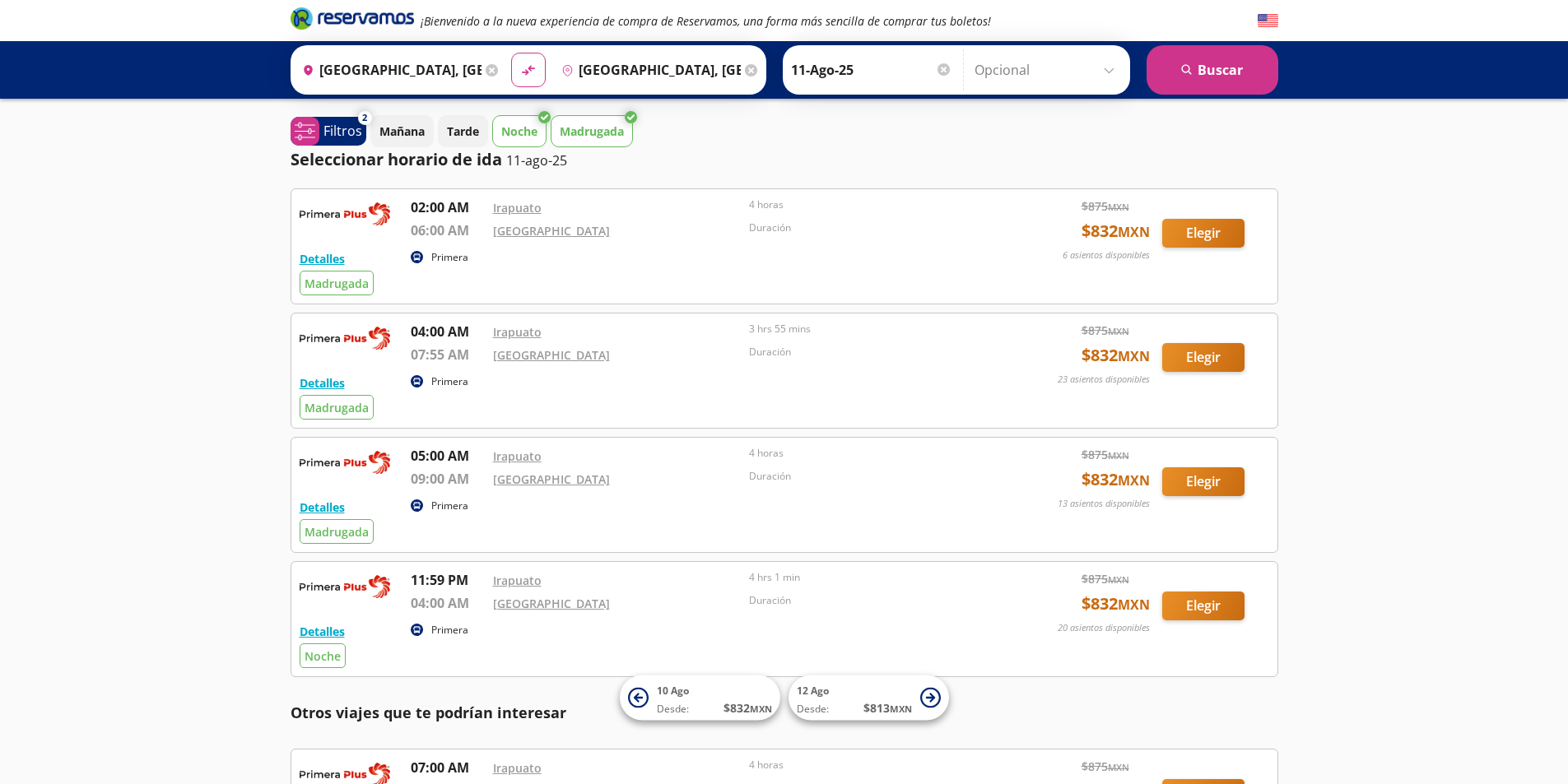
click at [598, 134] on p "Madrugada" at bounding box center [592, 131] width 64 height 17
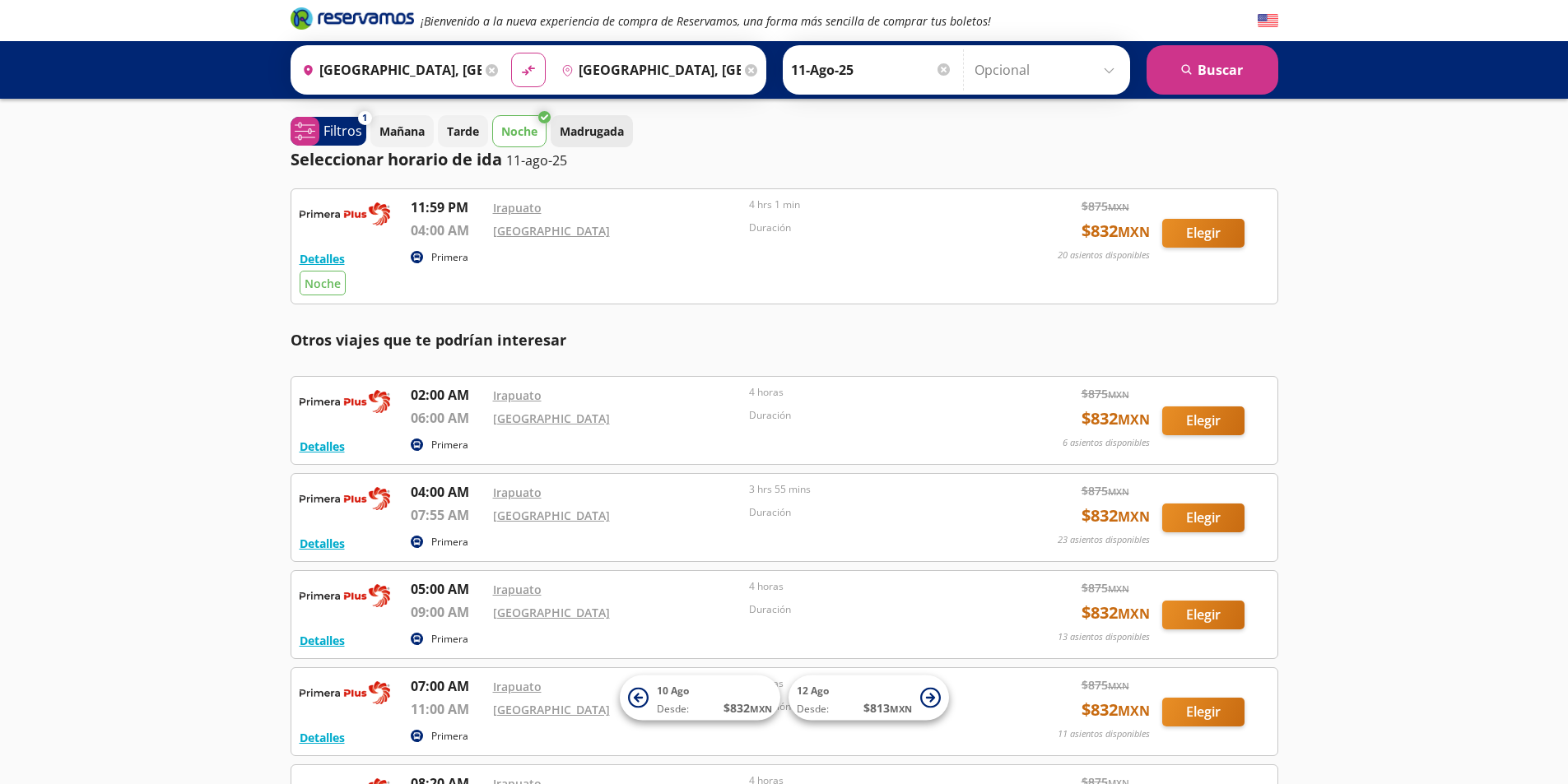
click at [604, 127] on p "Madrugada" at bounding box center [592, 131] width 64 height 17
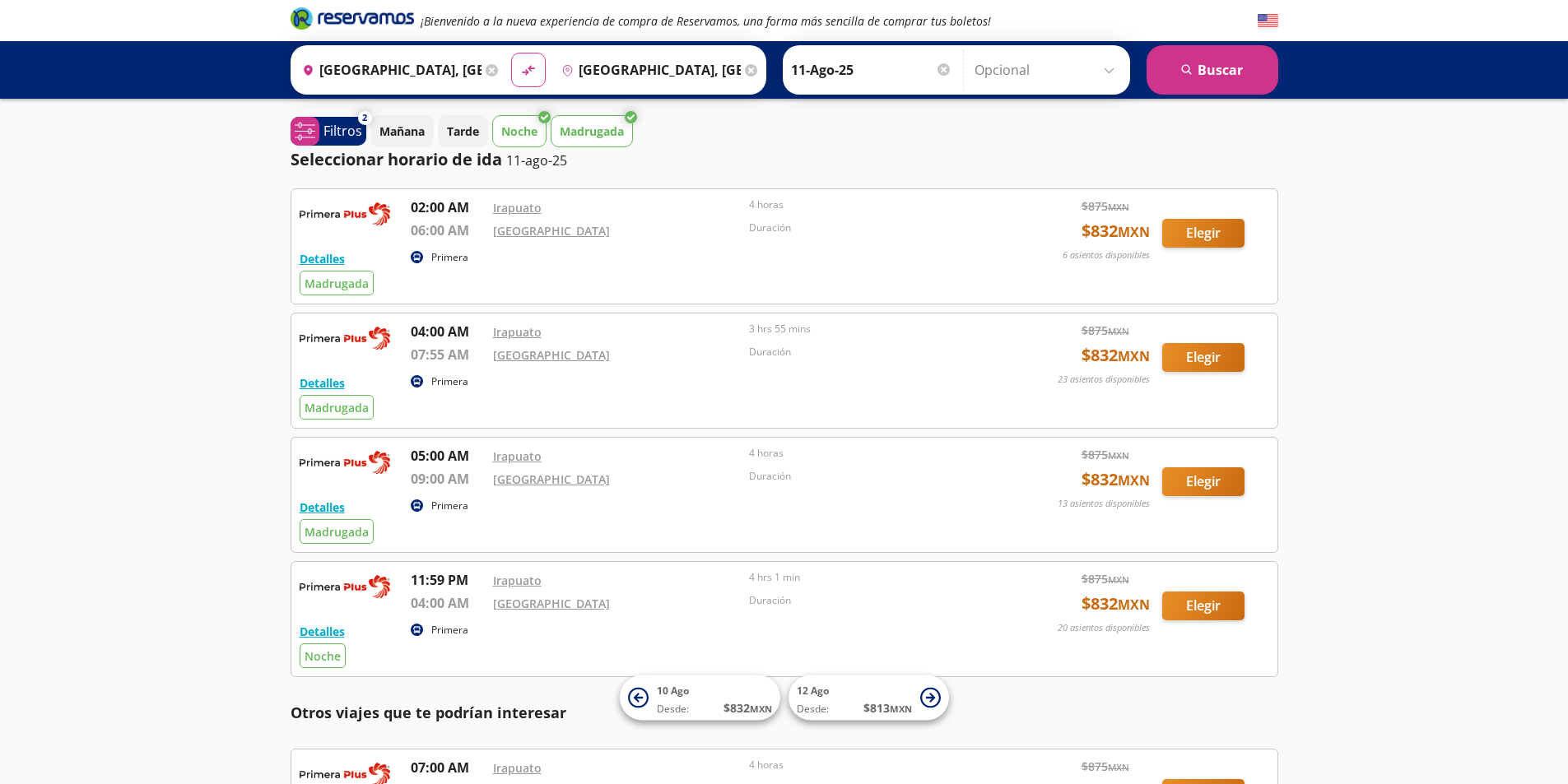
click at [529, 128] on p "Noche" at bounding box center [519, 131] width 36 height 17
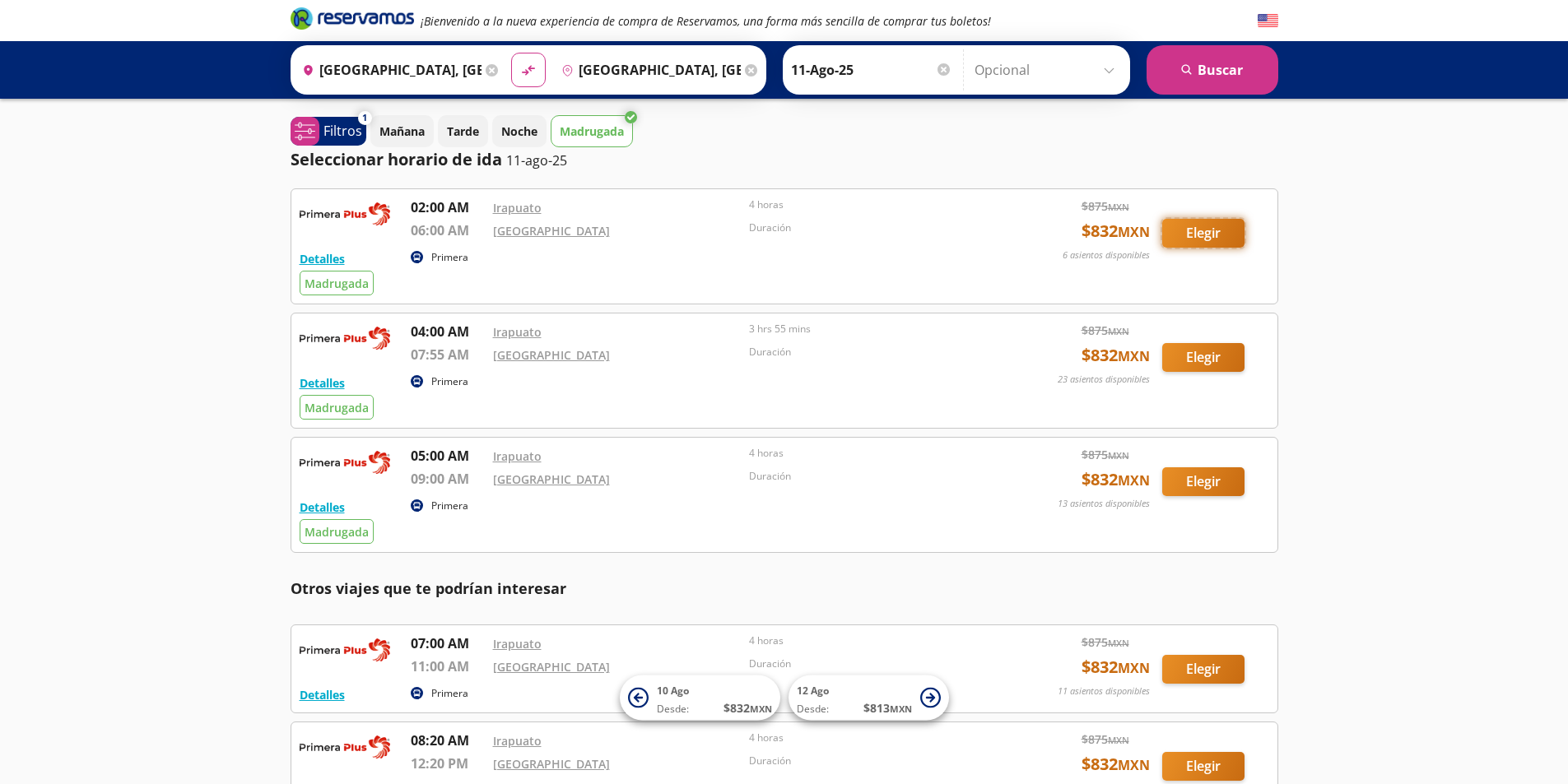
click at [1202, 234] on button "Elegir" at bounding box center [1204, 232] width 83 height 28
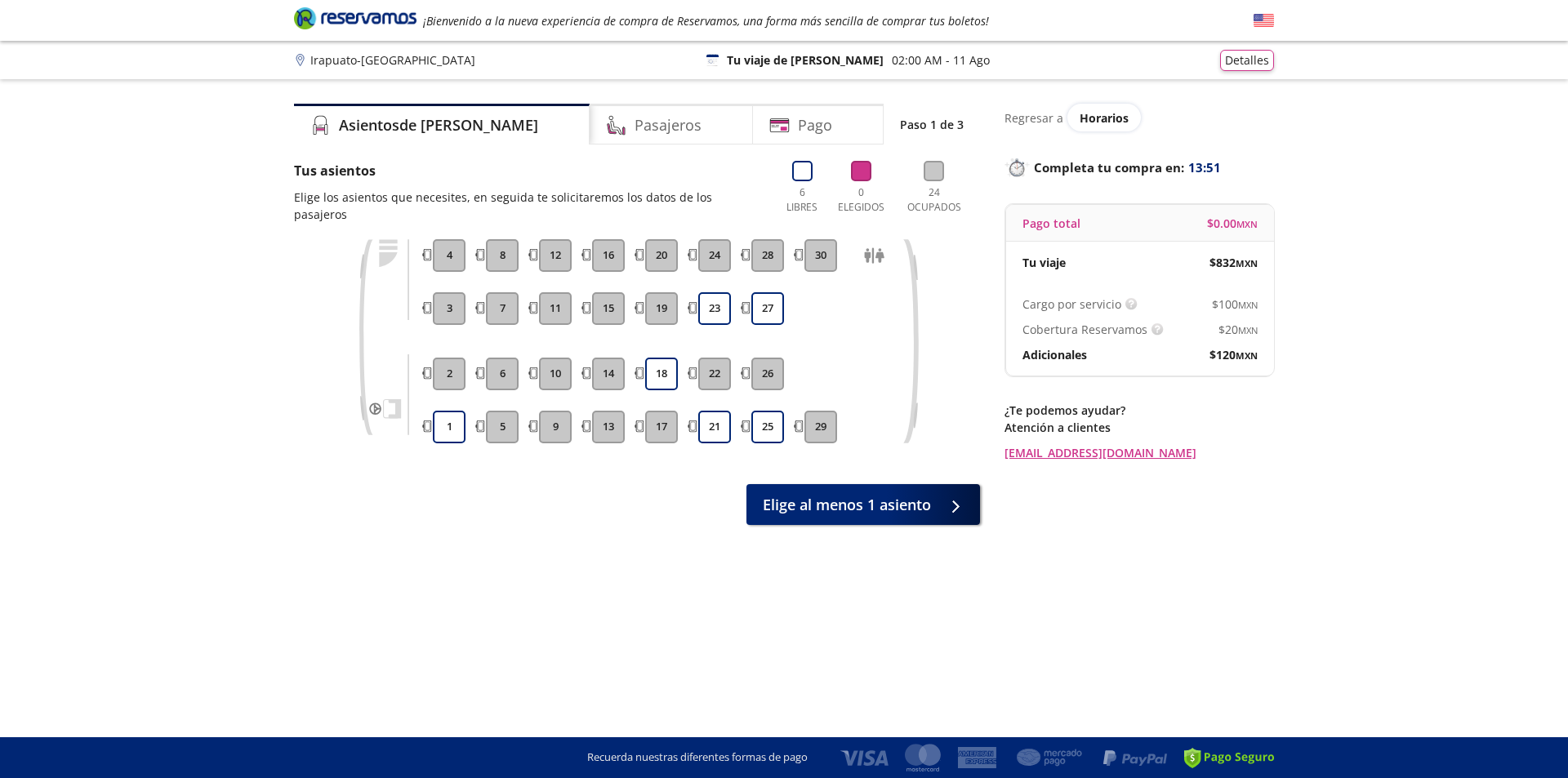
click at [819, 244] on button "30" at bounding box center [821, 256] width 33 height 33
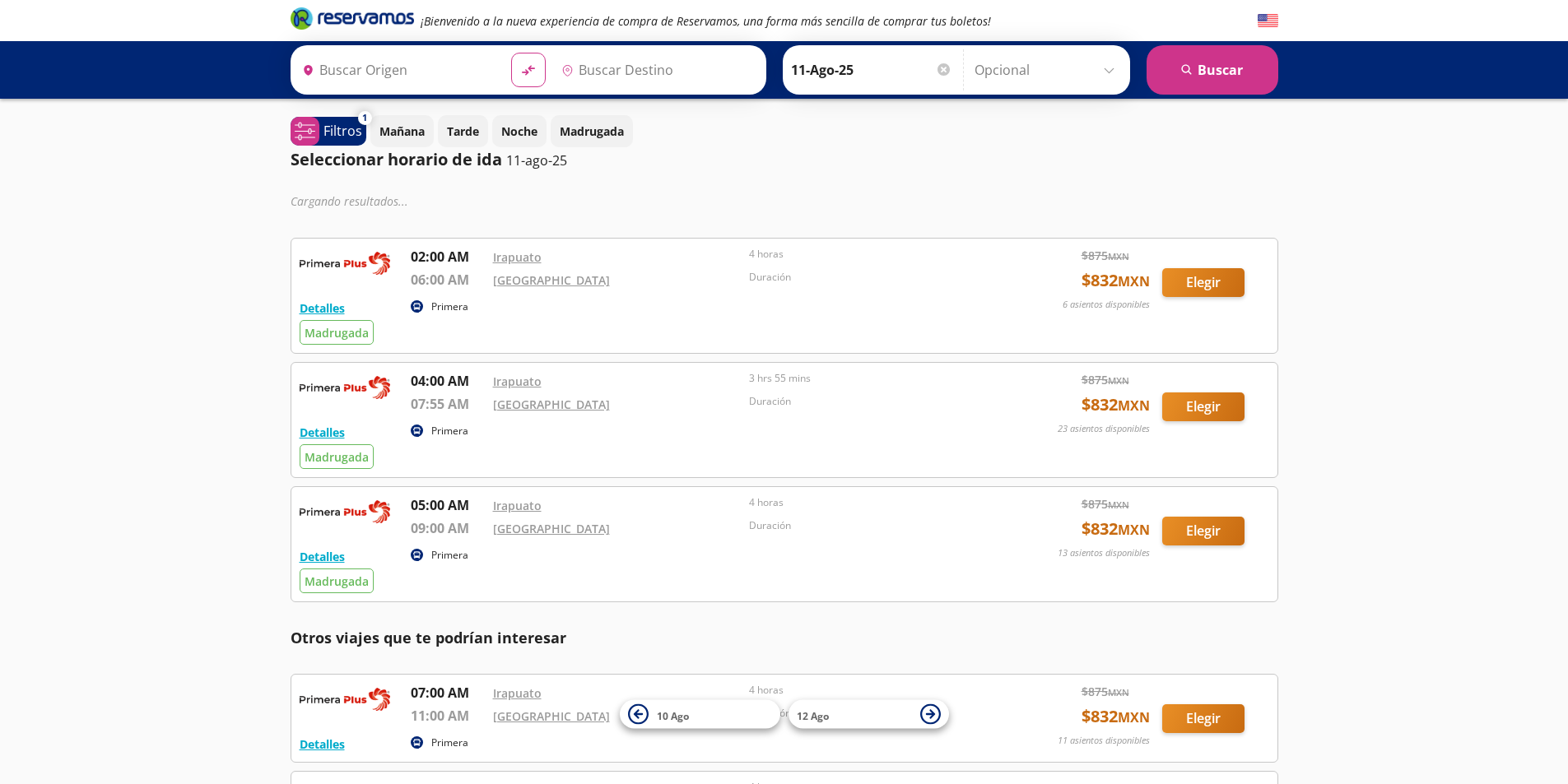
type input "[GEOGRAPHIC_DATA], [GEOGRAPHIC_DATA]"
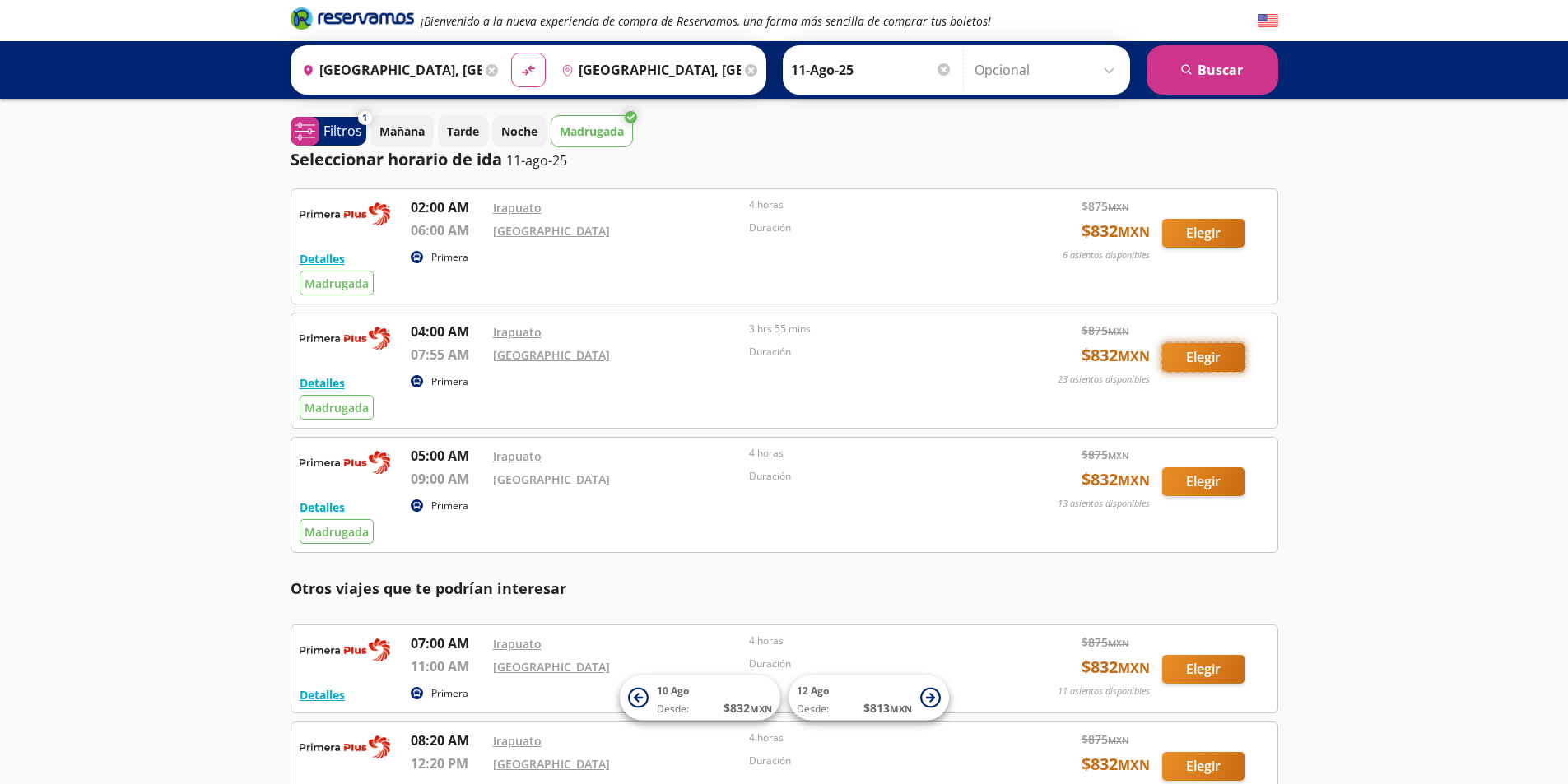
click at [1216, 363] on button "Elegir" at bounding box center [1204, 357] width 83 height 28
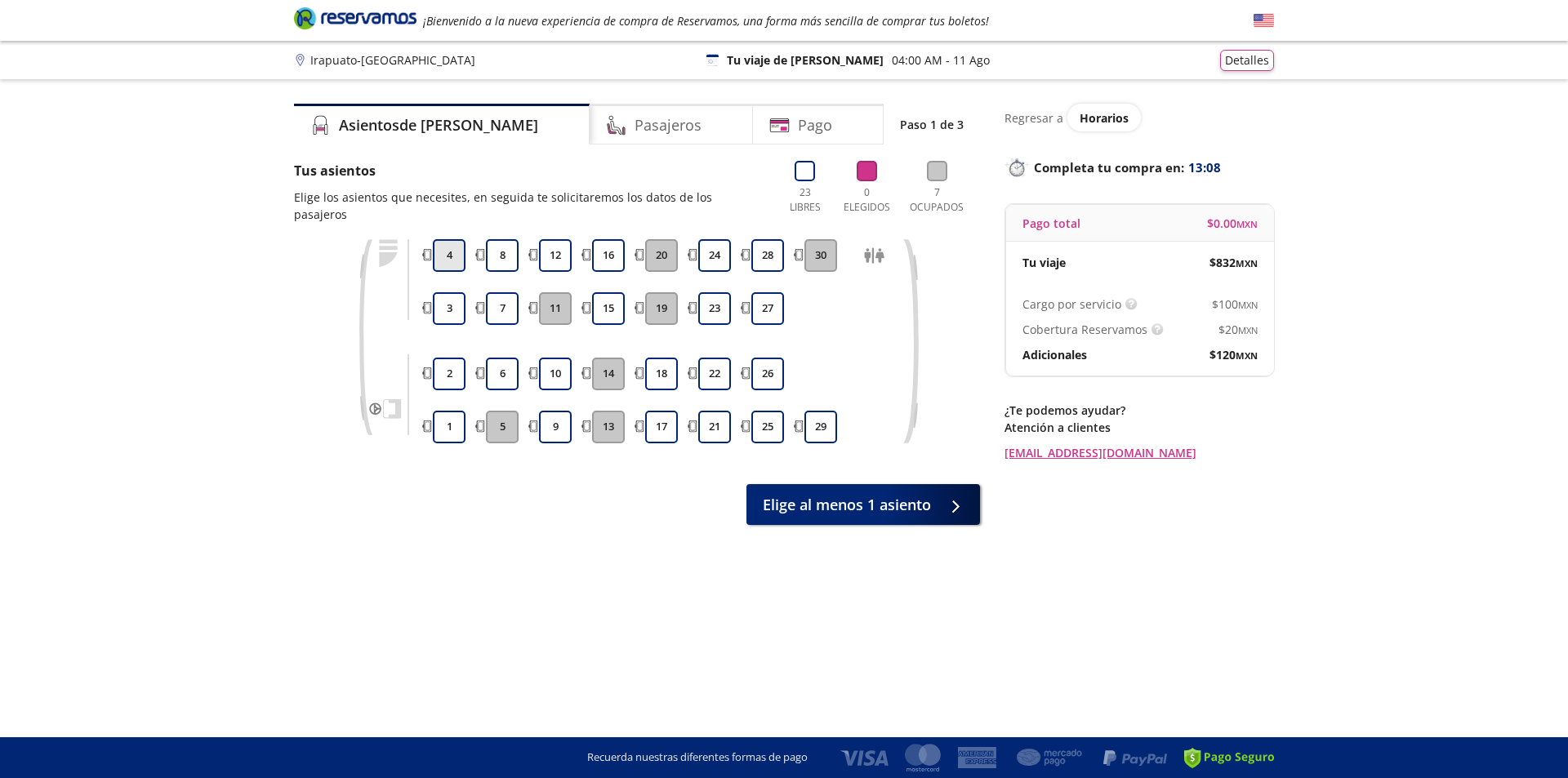
click at [451, 240] on button "4" at bounding box center [449, 256] width 33 height 33
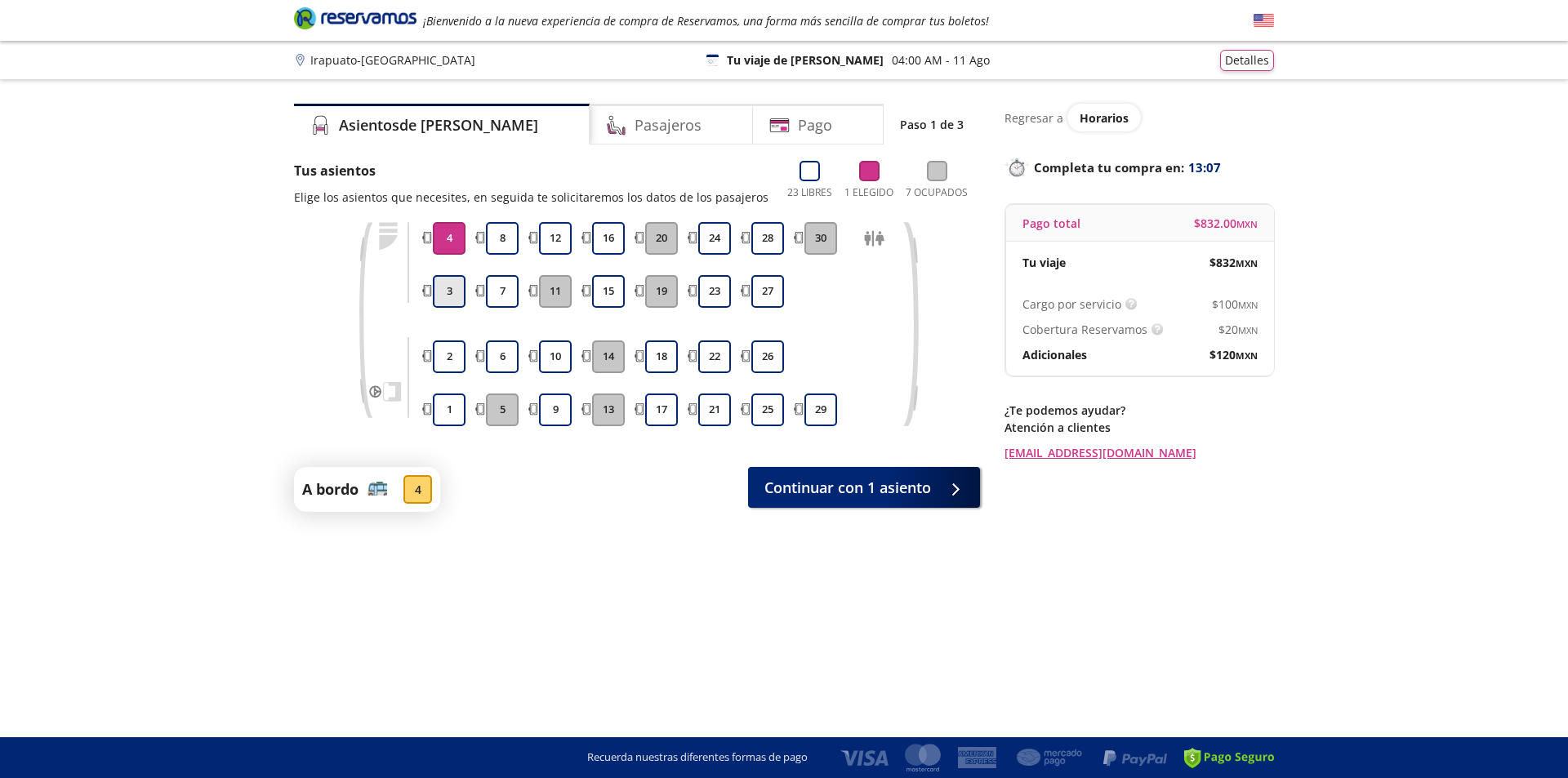
click at [450, 298] on button "3" at bounding box center [449, 292] width 33 height 33
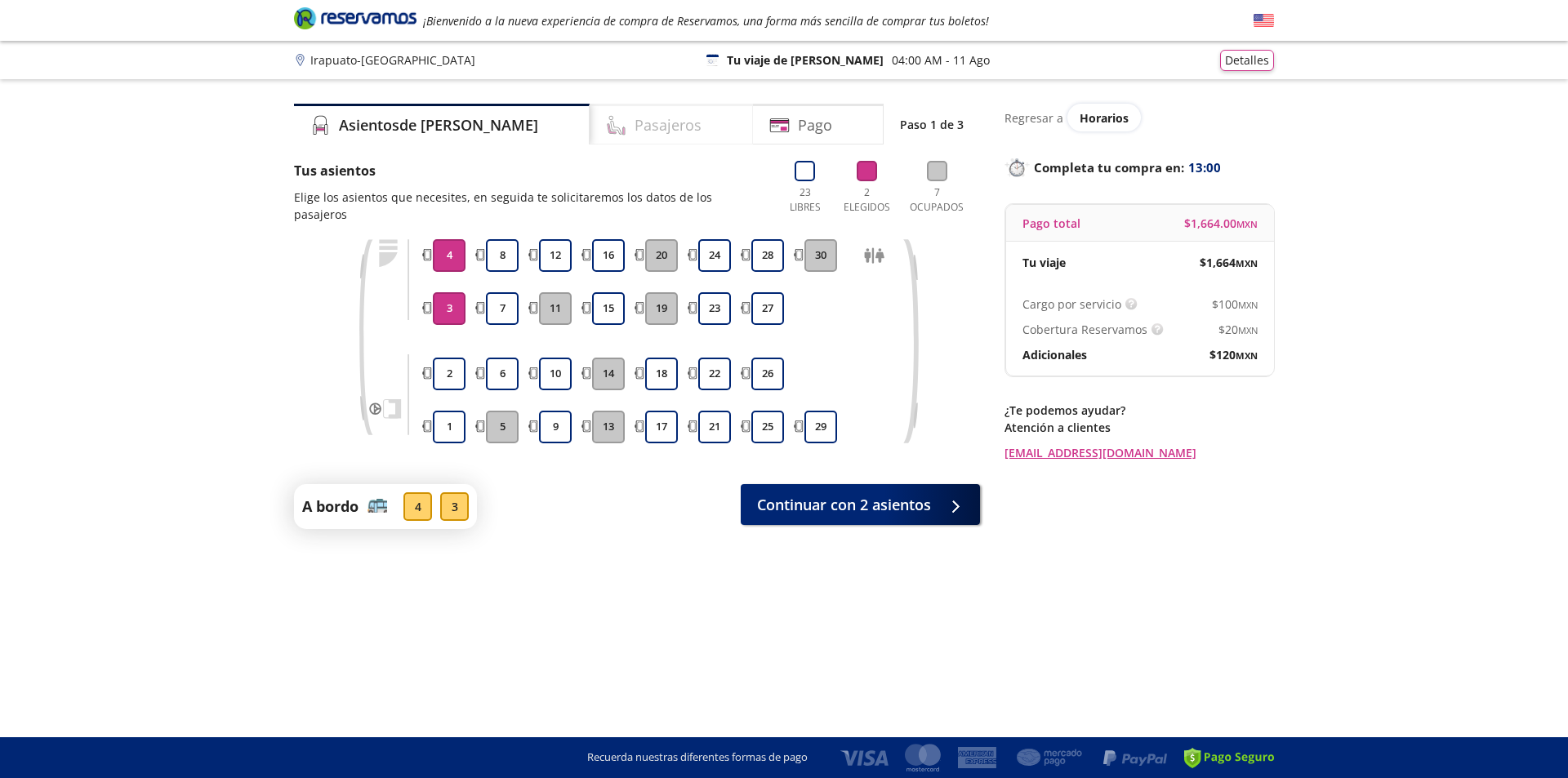
click at [634, 134] on h4 "Pasajeros" at bounding box center [668, 125] width 67 height 22
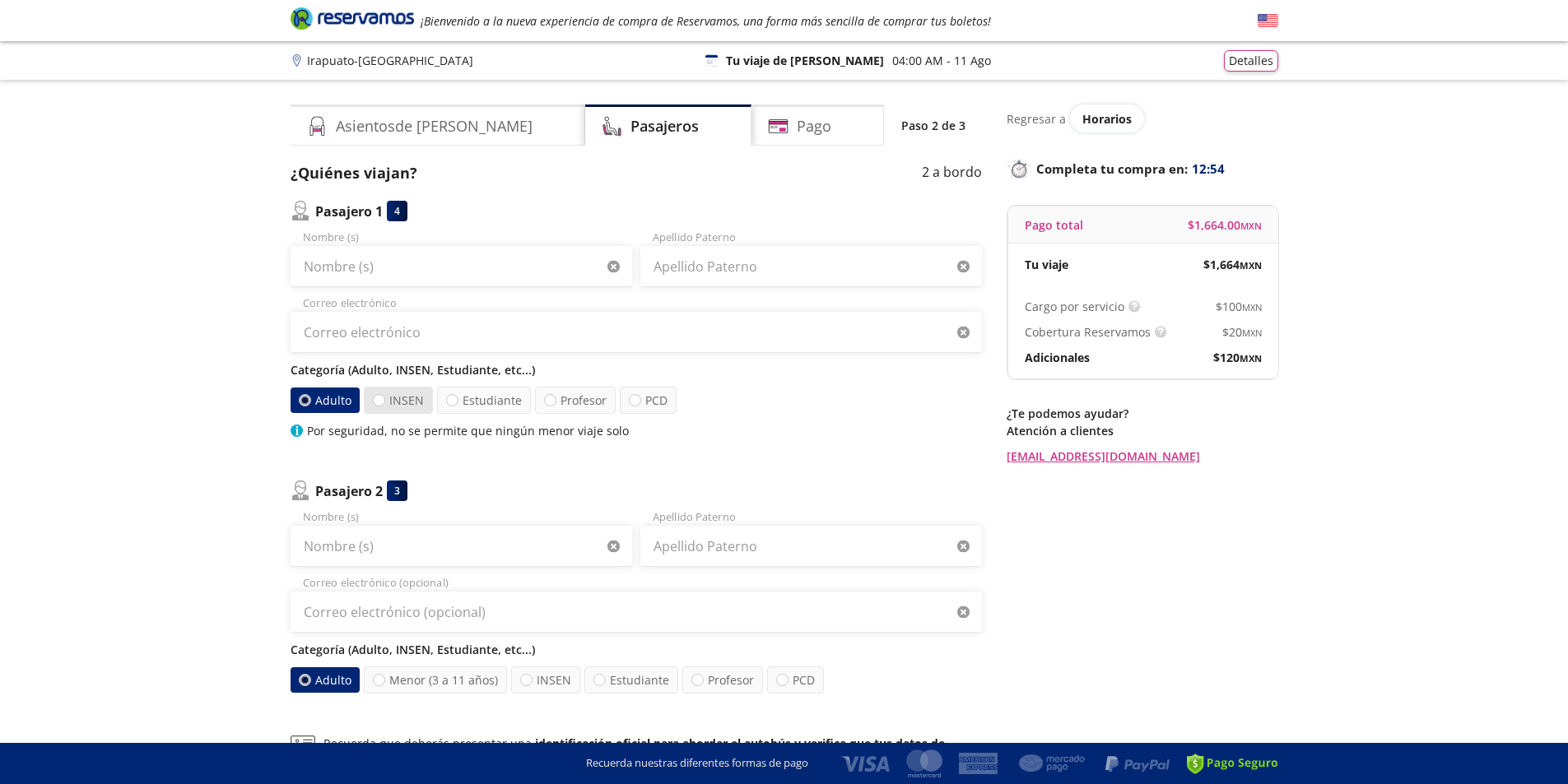
click at [400, 402] on label "INSEN" at bounding box center [398, 400] width 69 height 28
click at [385, 402] on input "INSEN" at bounding box center [379, 400] width 11 height 11
radio input "true"
radio input "false"
click at [395, 491] on div "3" at bounding box center [397, 490] width 20 height 20
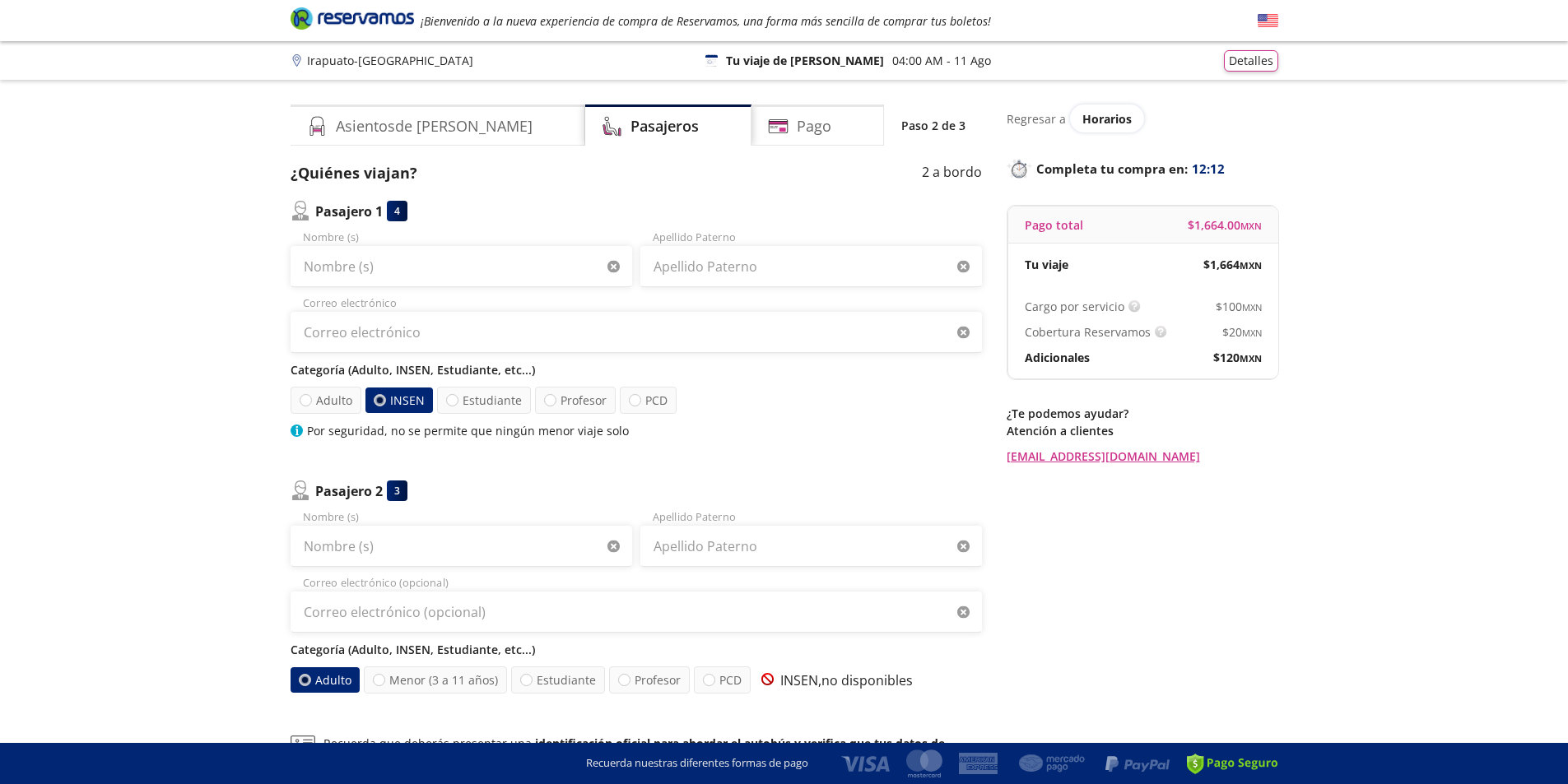
click at [324, 685] on label "Adulto" at bounding box center [324, 680] width 69 height 26
click at [309, 685] on input "Adulto" at bounding box center [304, 680] width 11 height 11
click at [770, 685] on p "INSEN, no disponibles" at bounding box center [834, 681] width 158 height 20
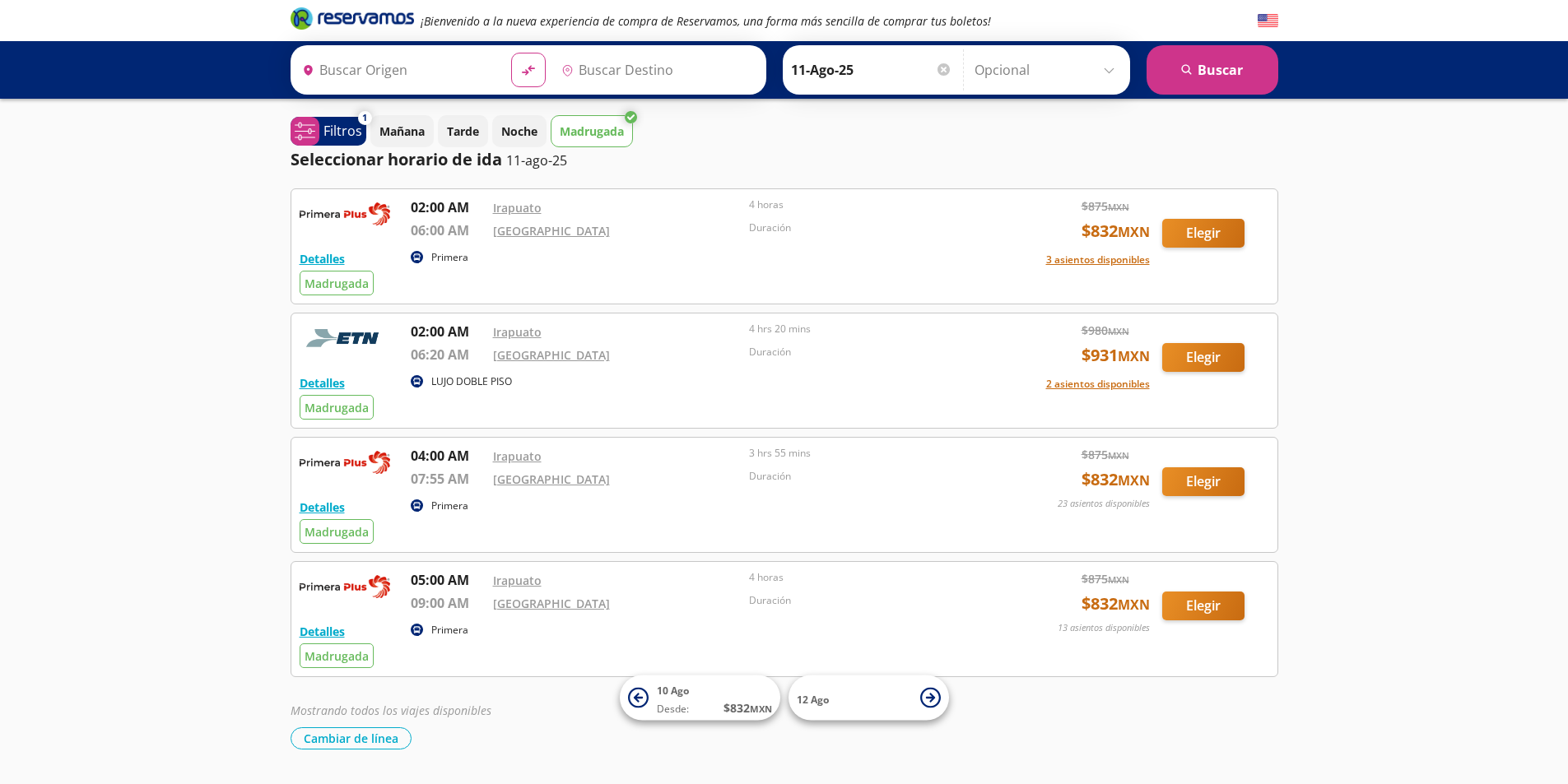
type input "[GEOGRAPHIC_DATA], [GEOGRAPHIC_DATA]"
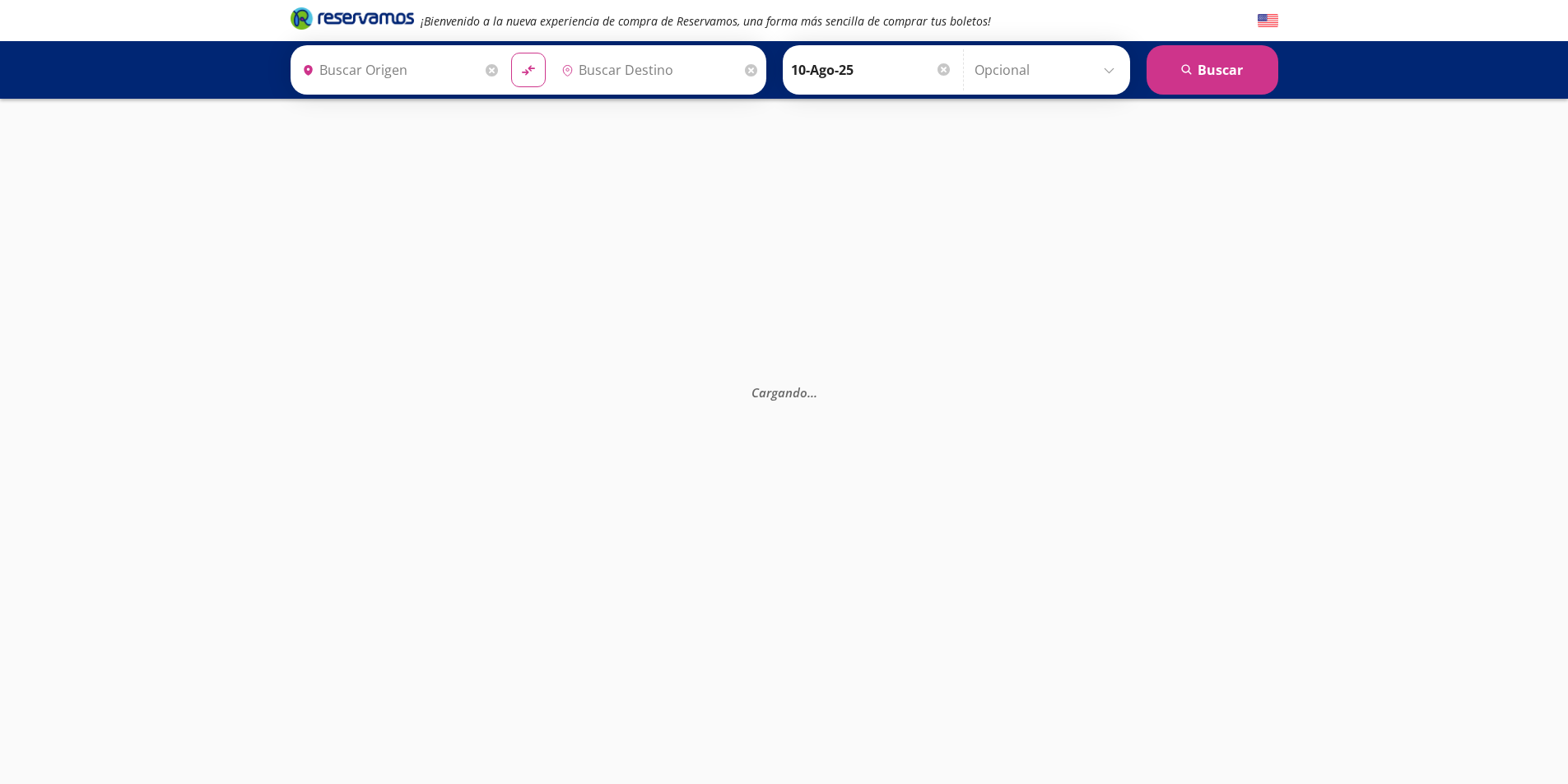
type input "[GEOGRAPHIC_DATA], [GEOGRAPHIC_DATA]"
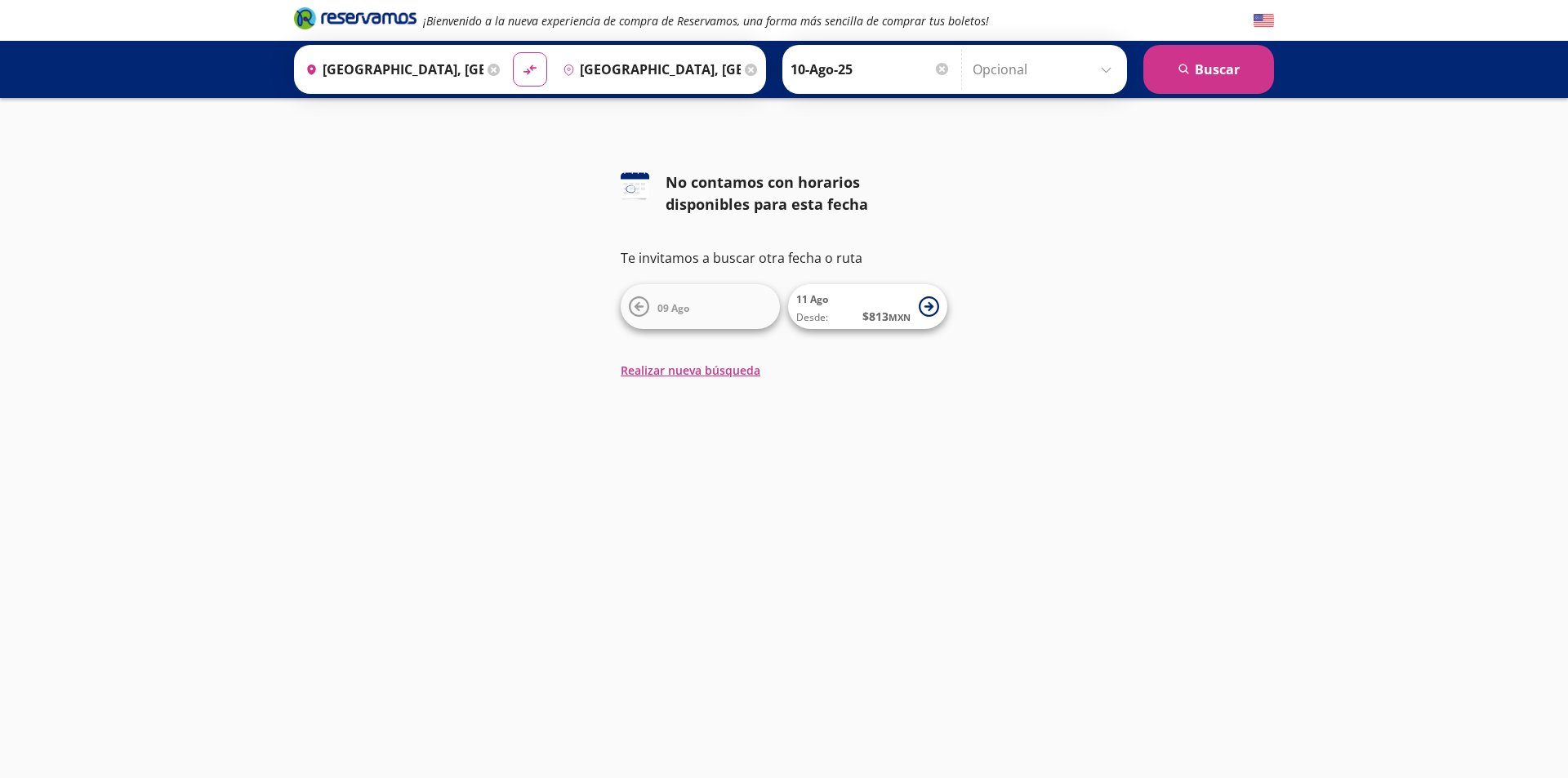
click at [826, 76] on input "10-Ago-25" at bounding box center [871, 69] width 160 height 41
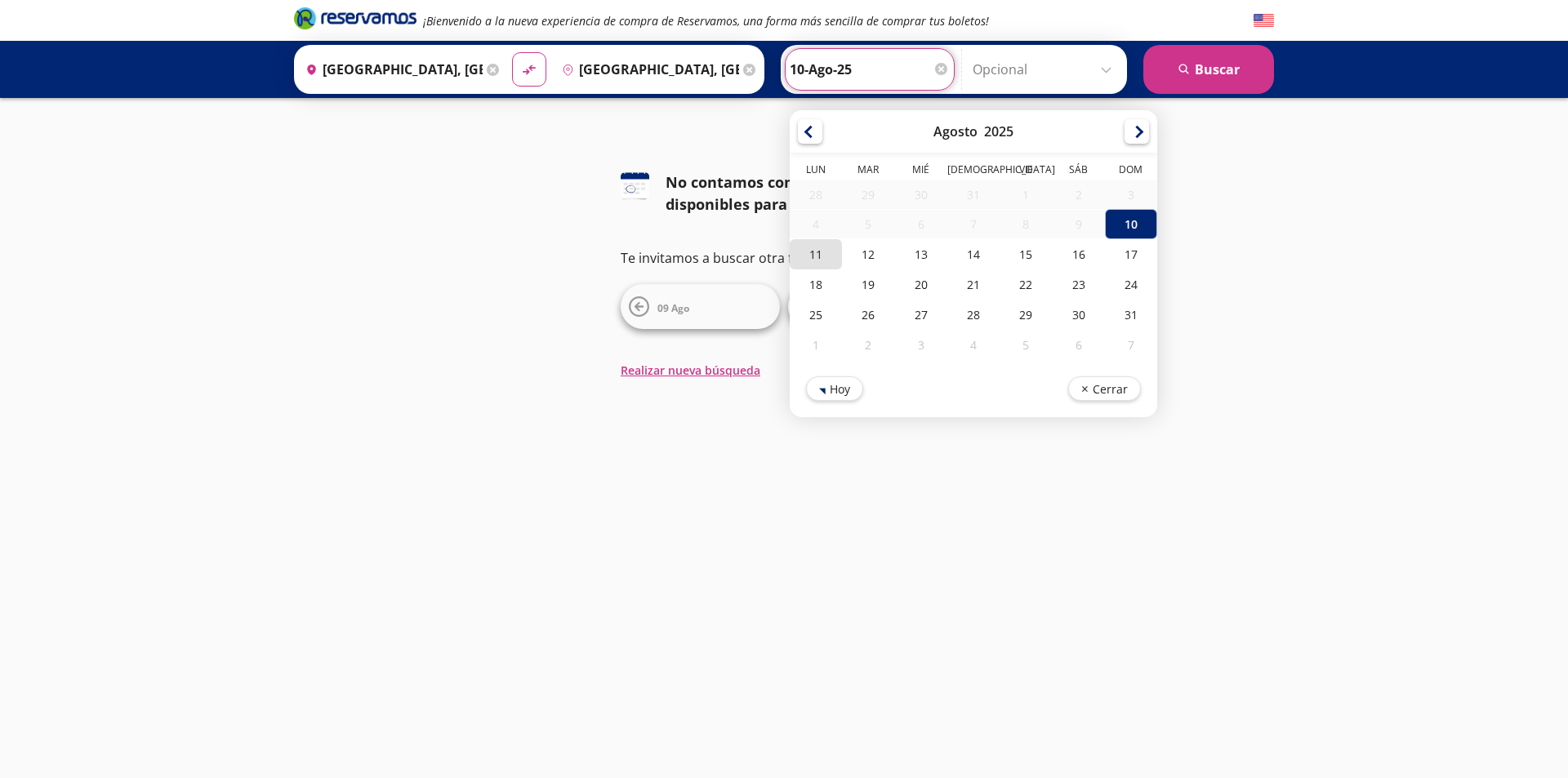
click at [808, 259] on div "11" at bounding box center [815, 254] width 52 height 30
type input "11-Ago-25"
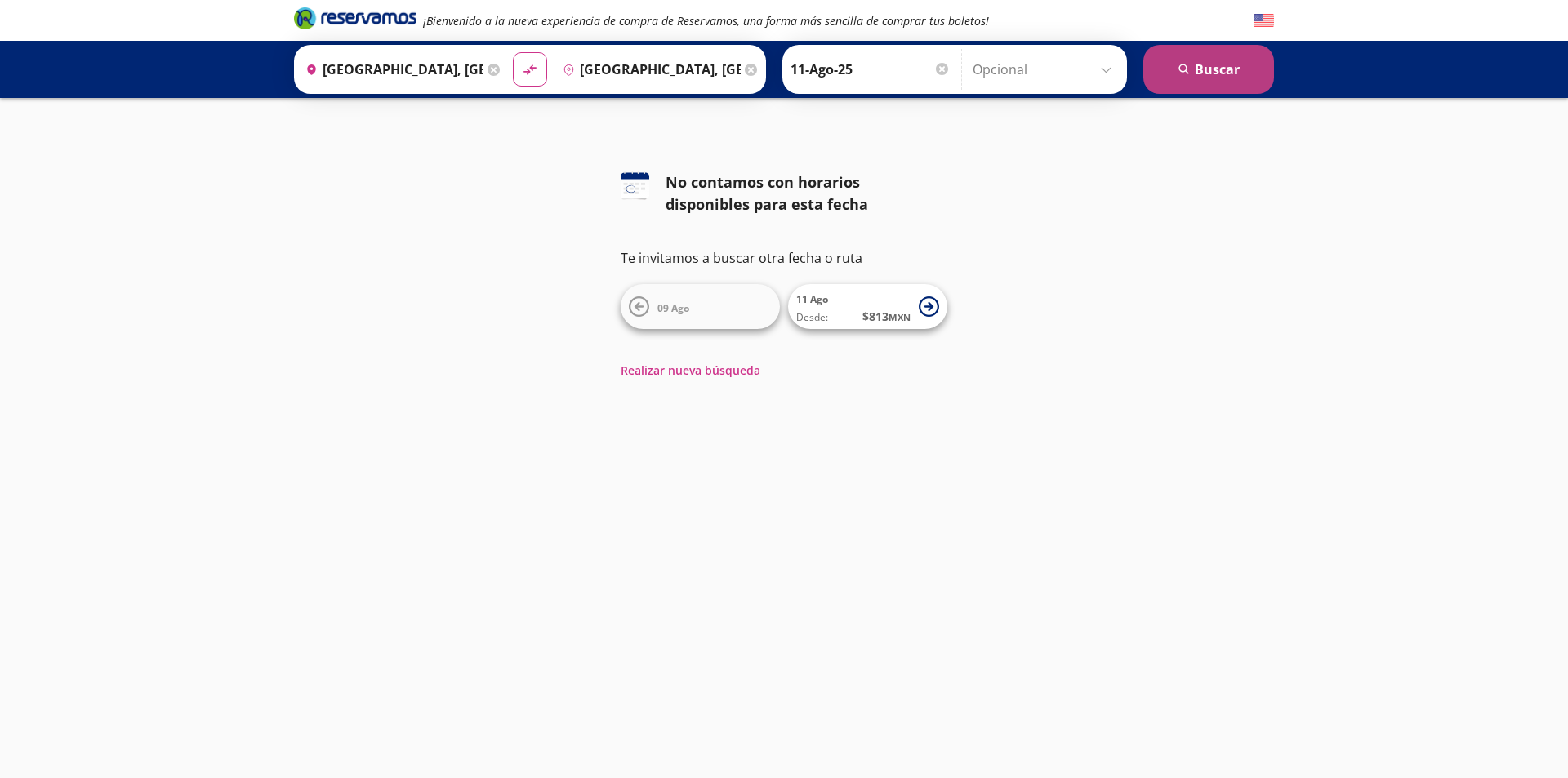
click at [1204, 79] on button "search [GEOGRAPHIC_DATA]" at bounding box center [1208, 69] width 130 height 49
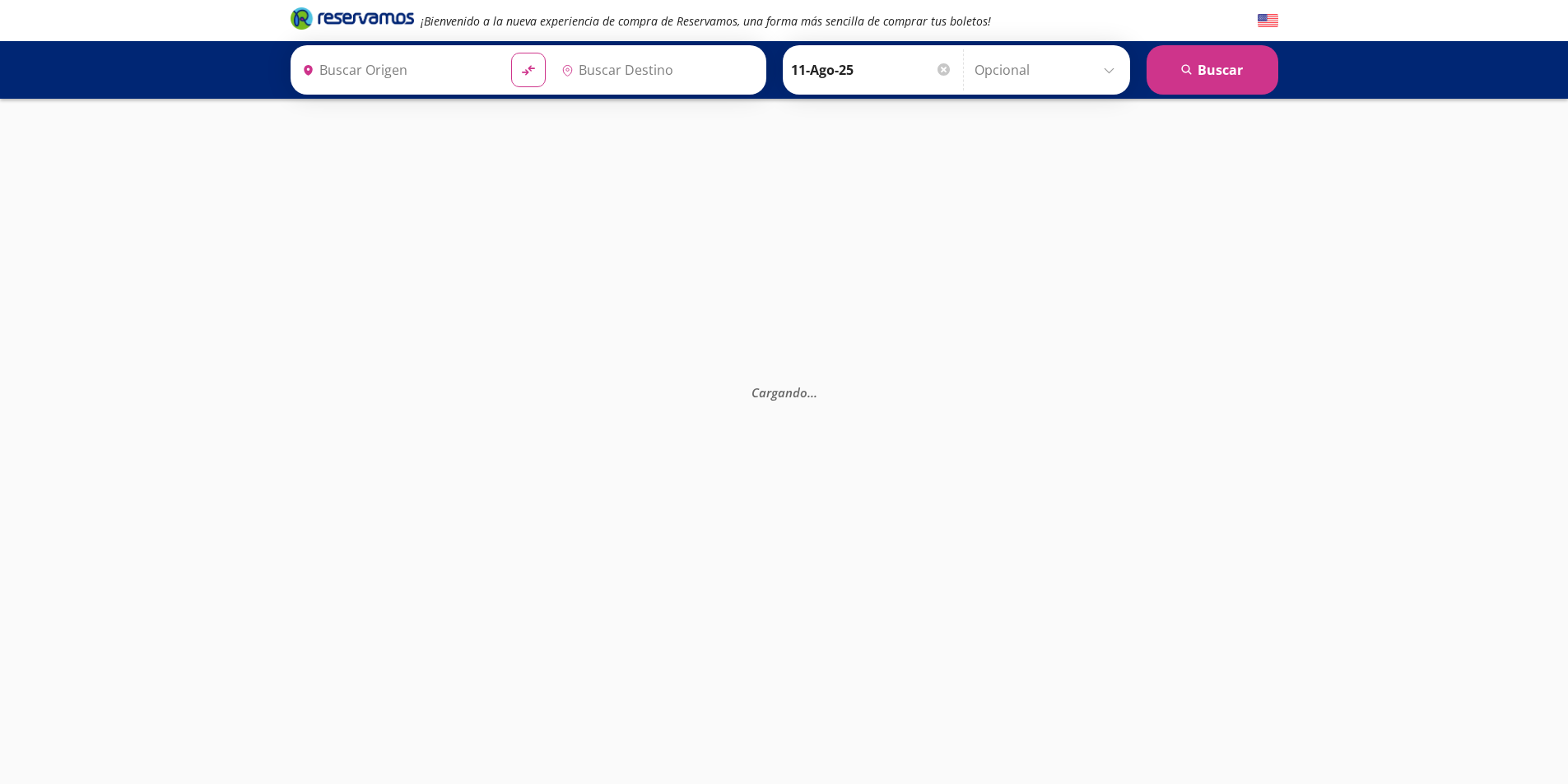
type input "[GEOGRAPHIC_DATA], [GEOGRAPHIC_DATA]"
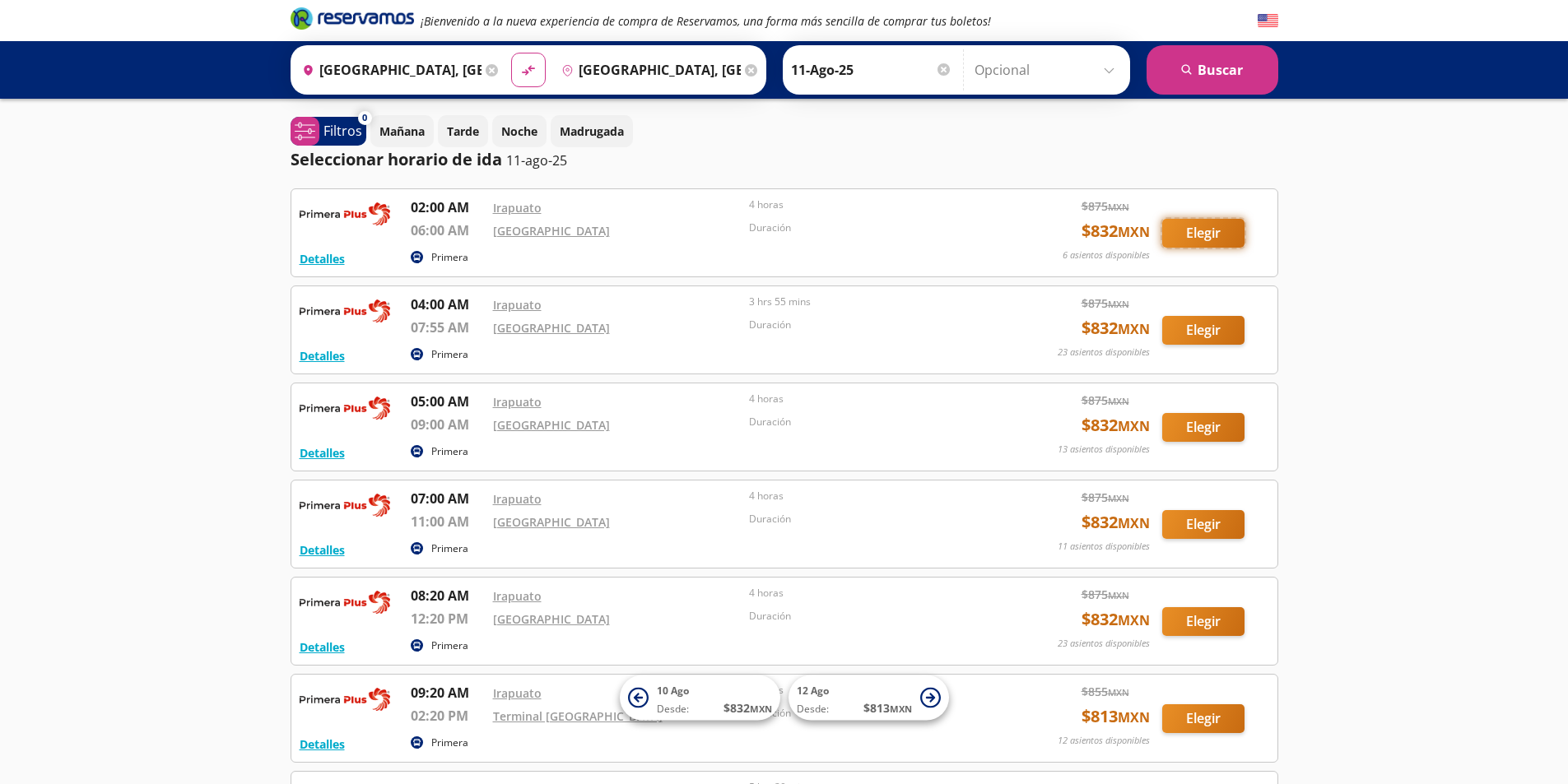
click at [1204, 238] on button "Elegir" at bounding box center [1204, 232] width 83 height 28
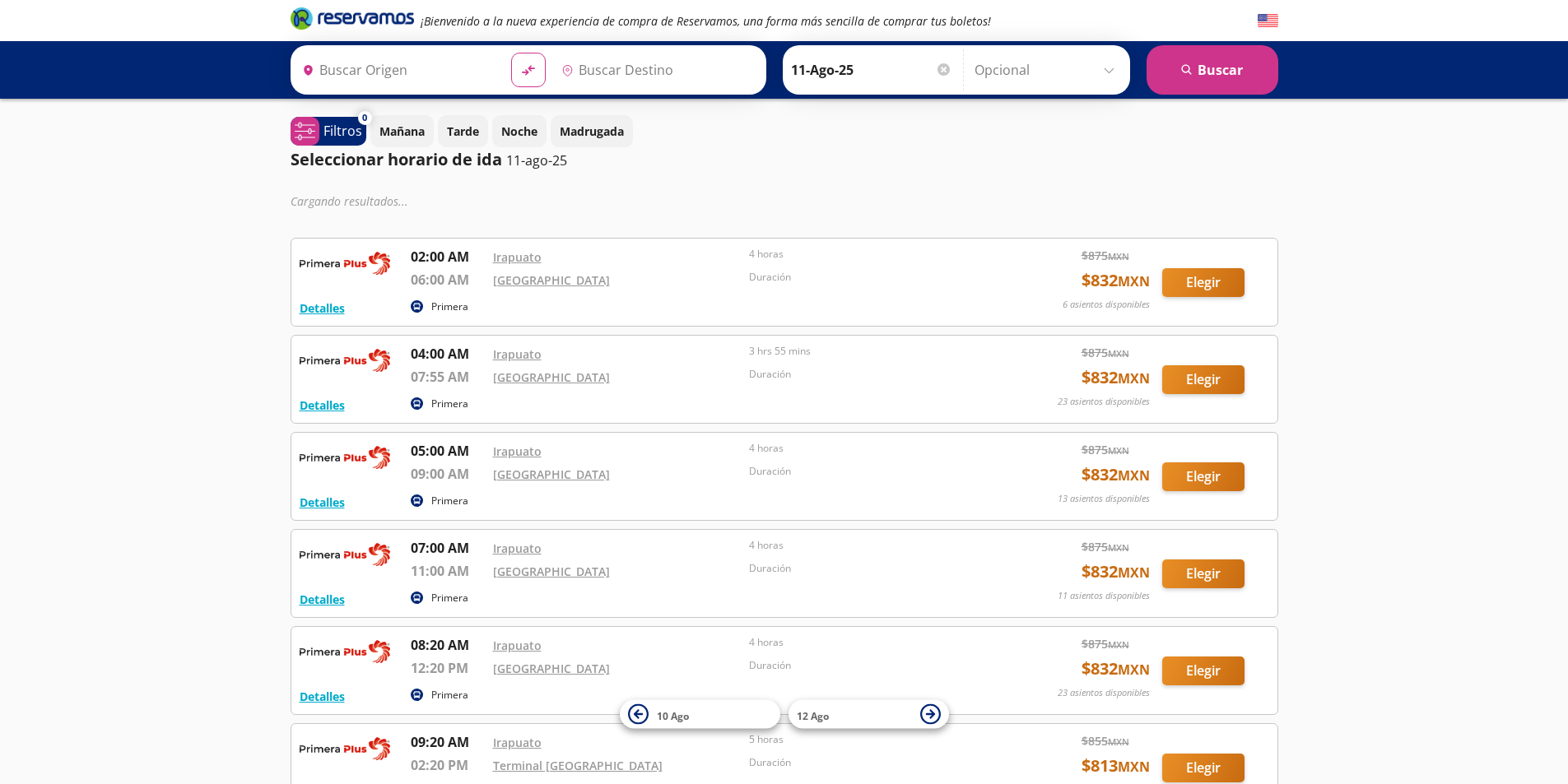
type input "[GEOGRAPHIC_DATA], [GEOGRAPHIC_DATA]"
click at [1200, 387] on button "Elegir" at bounding box center [1204, 379] width 83 height 28
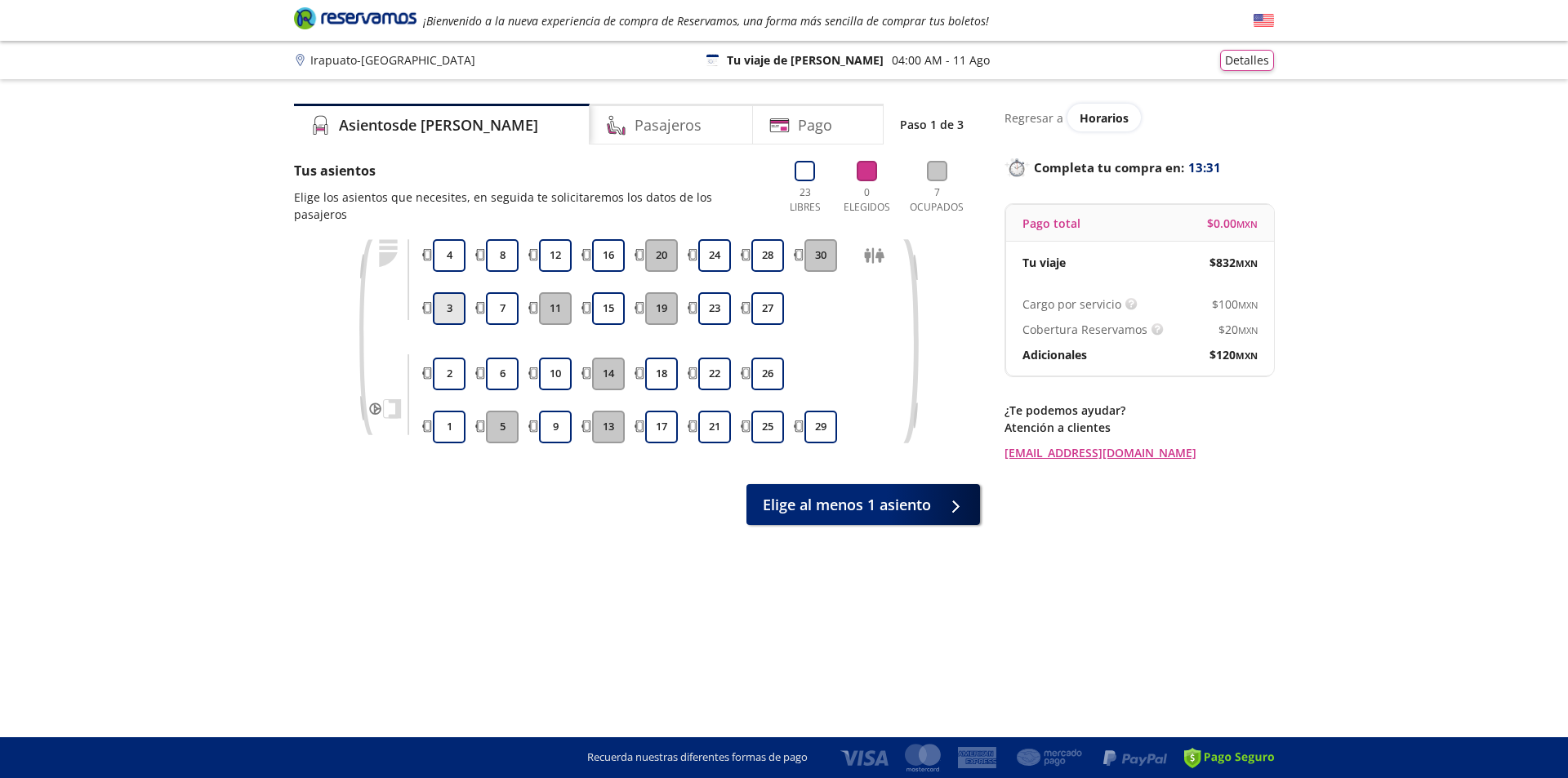
click at [449, 294] on button "3" at bounding box center [449, 309] width 33 height 33
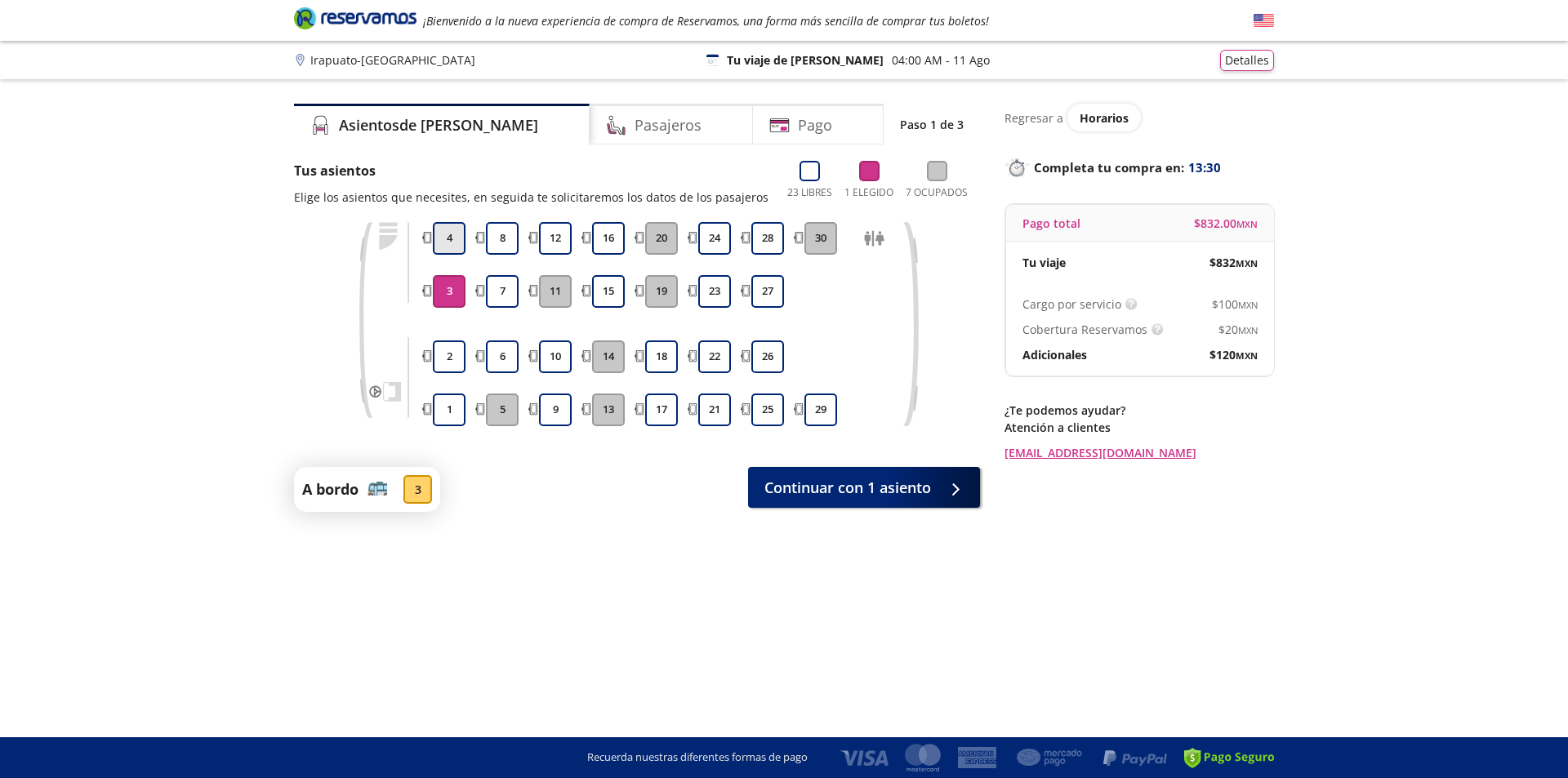
click at [460, 243] on button "4" at bounding box center [449, 239] width 33 height 33
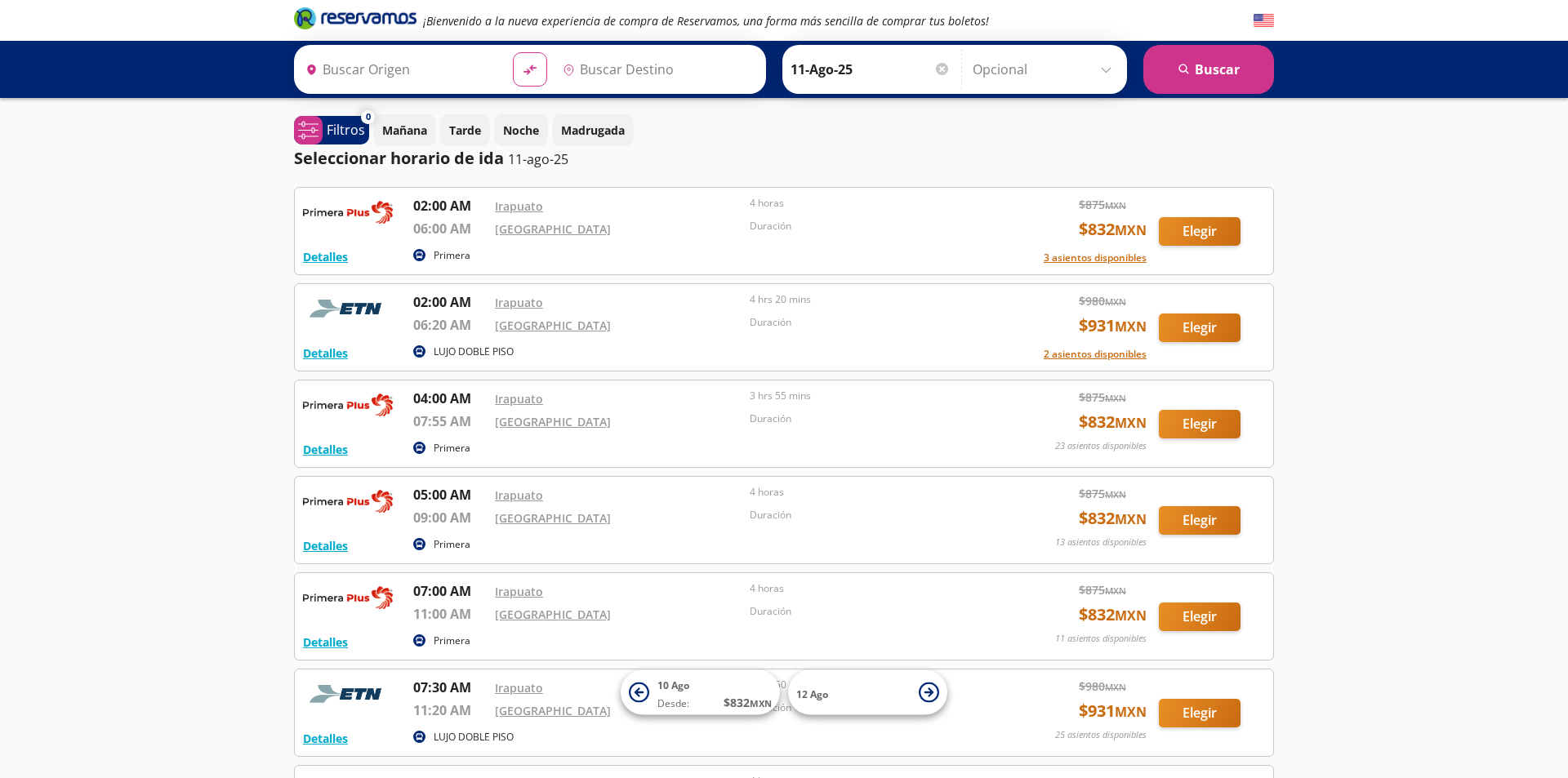
type input "[GEOGRAPHIC_DATA], [GEOGRAPHIC_DATA]"
